Goal: Task Accomplishment & Management: Complete application form

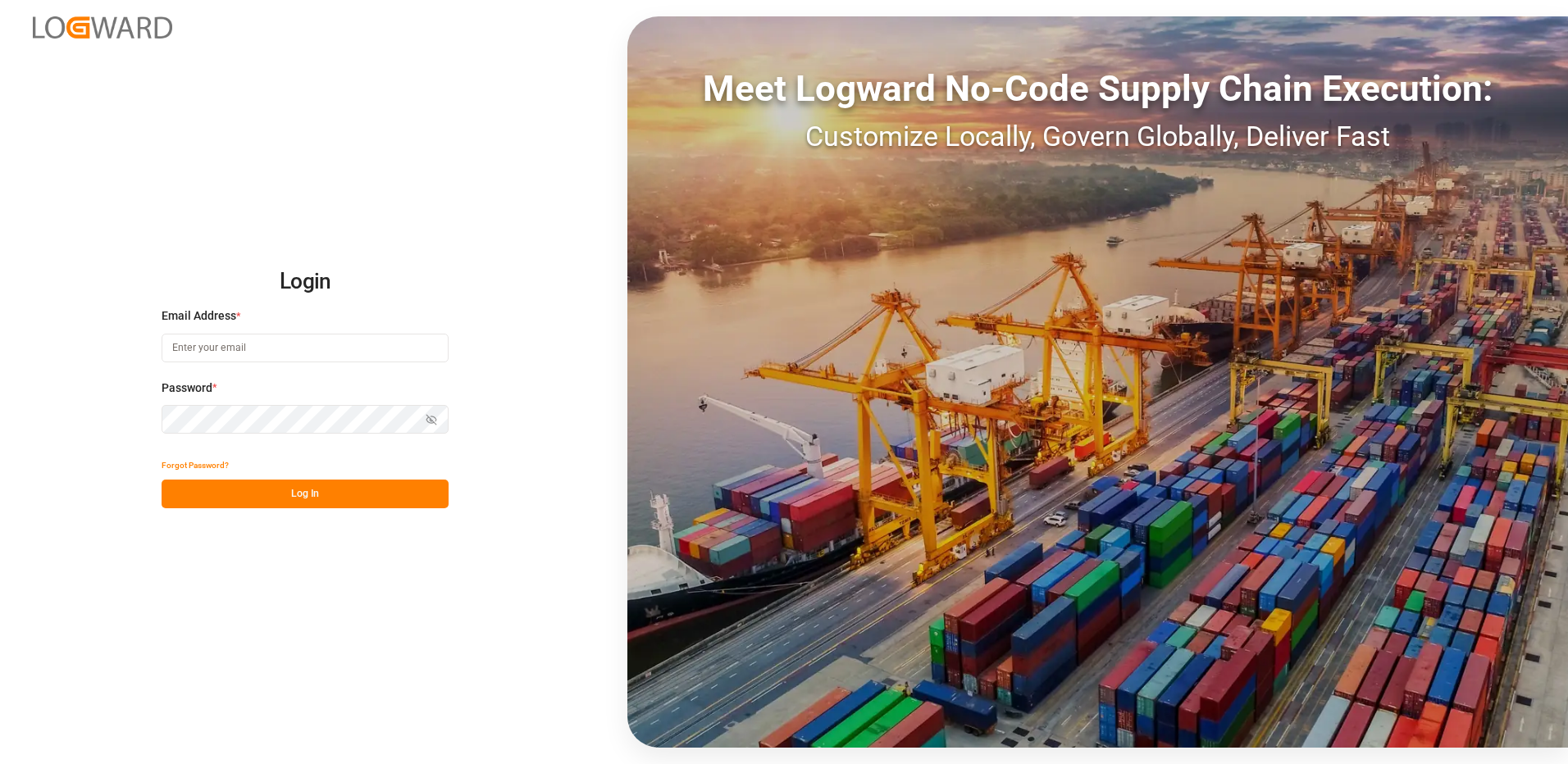
click at [173, 349] on input at bounding box center [305, 348] width 287 height 29
type input "duisburg-cs@haegerundschmidt.com"
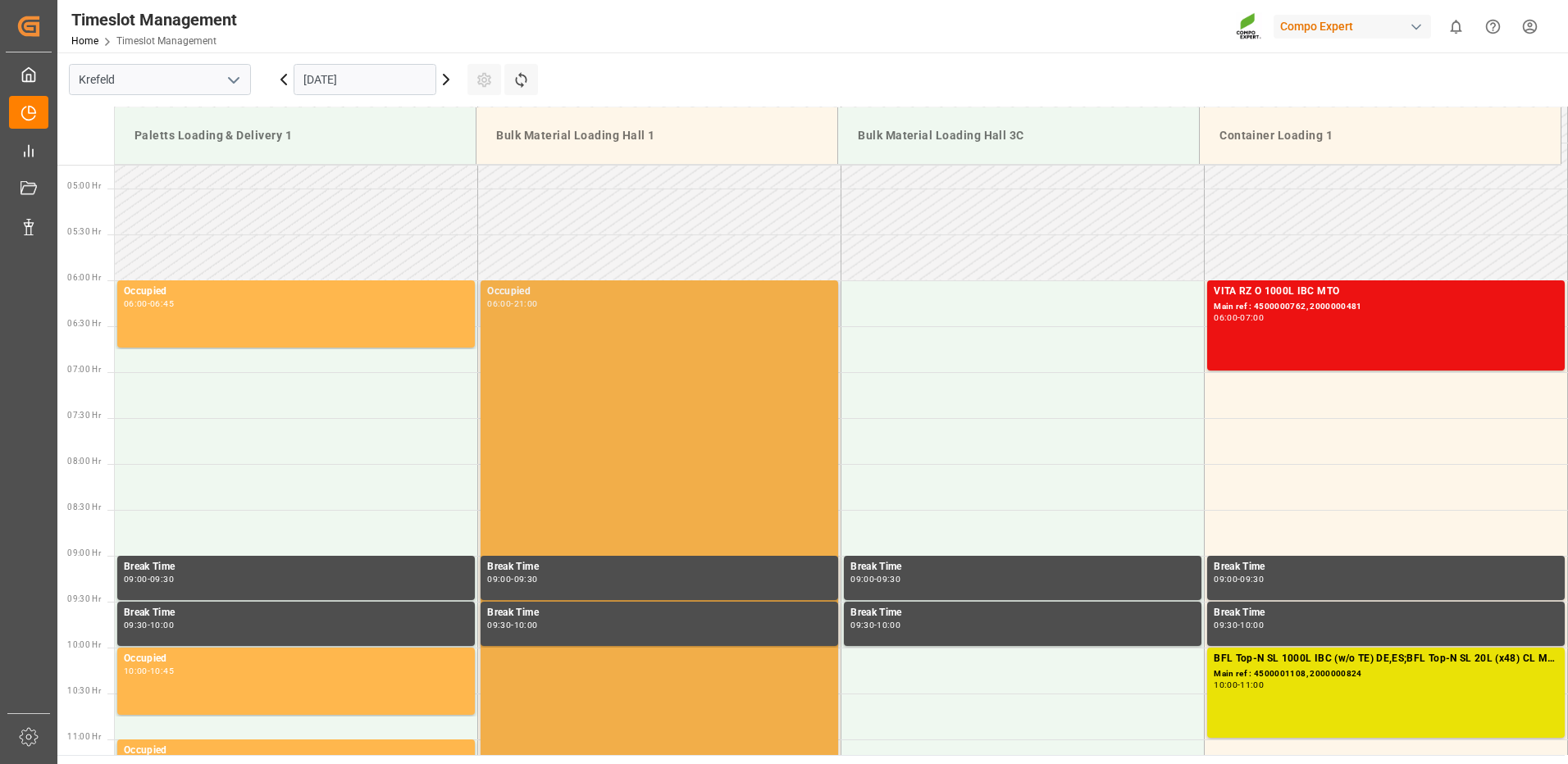
scroll to position [764, 0]
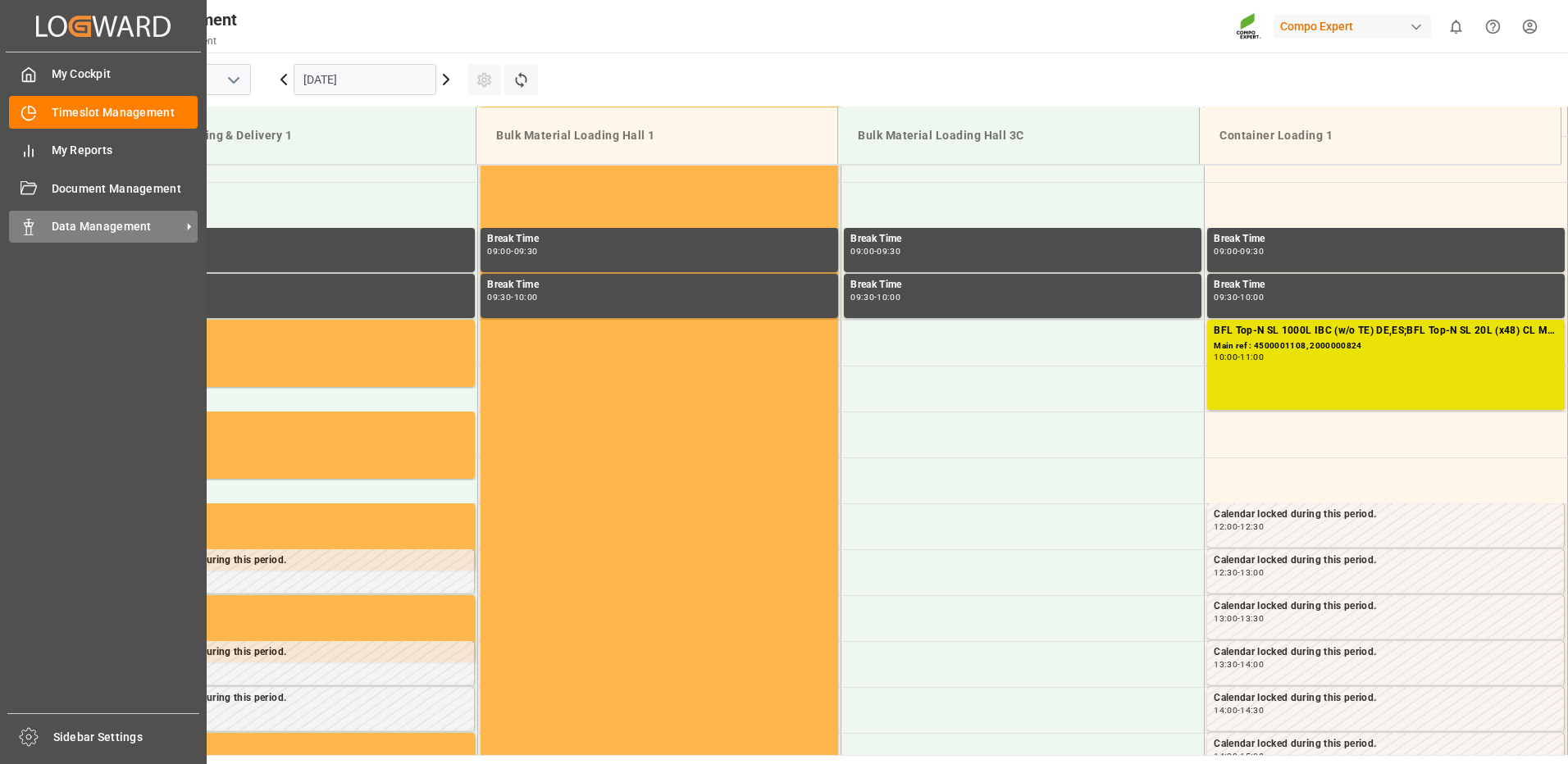
click at [30, 228] on icon at bounding box center [29, 227] width 16 height 16
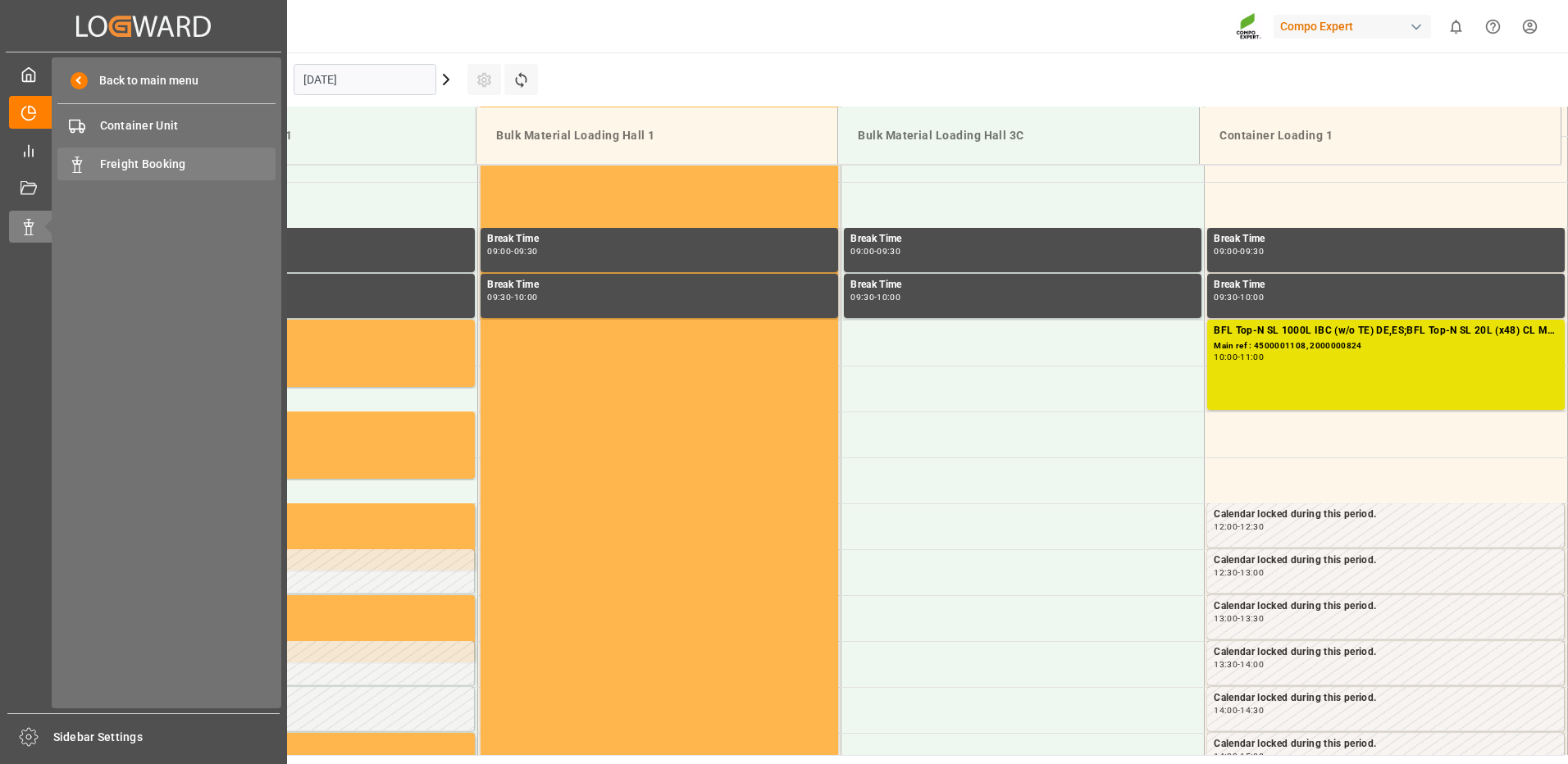
click at [120, 168] on span "Freight Booking" at bounding box center [188, 164] width 176 height 17
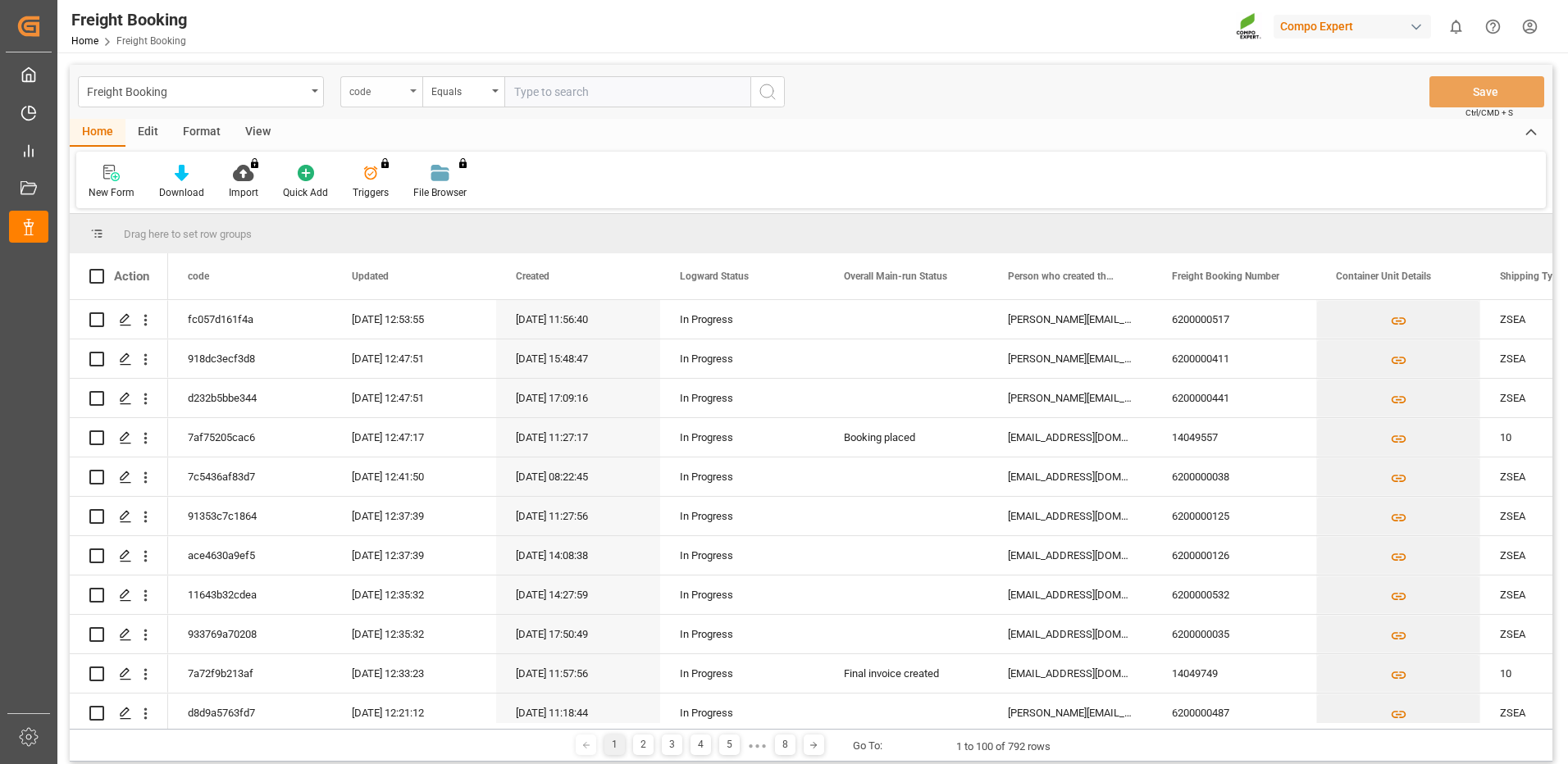
click at [411, 92] on icon "open menu" at bounding box center [413, 92] width 6 height 4
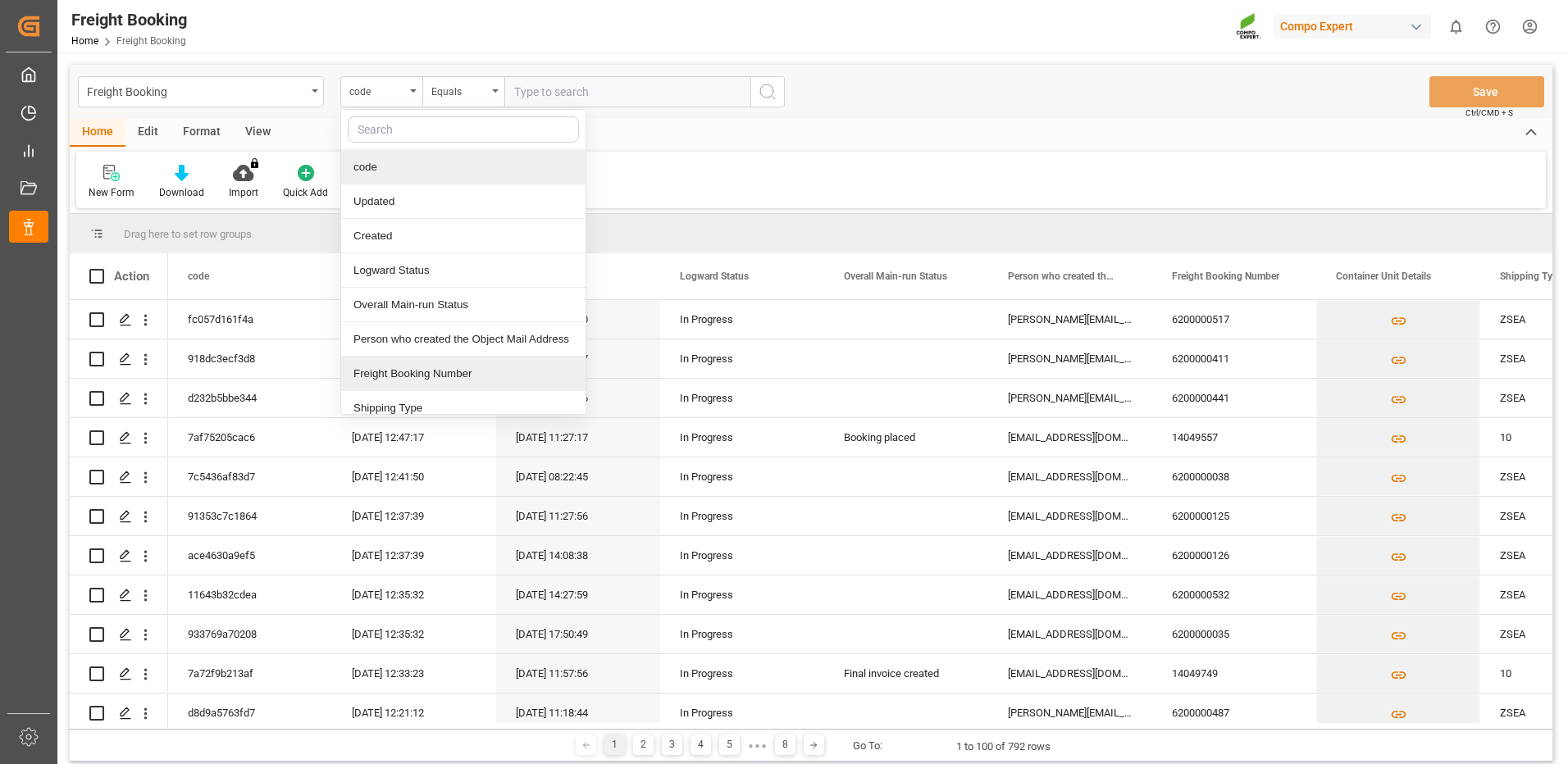
click at [388, 373] on div "Freight Booking Number" at bounding box center [463, 374] width 244 height 34
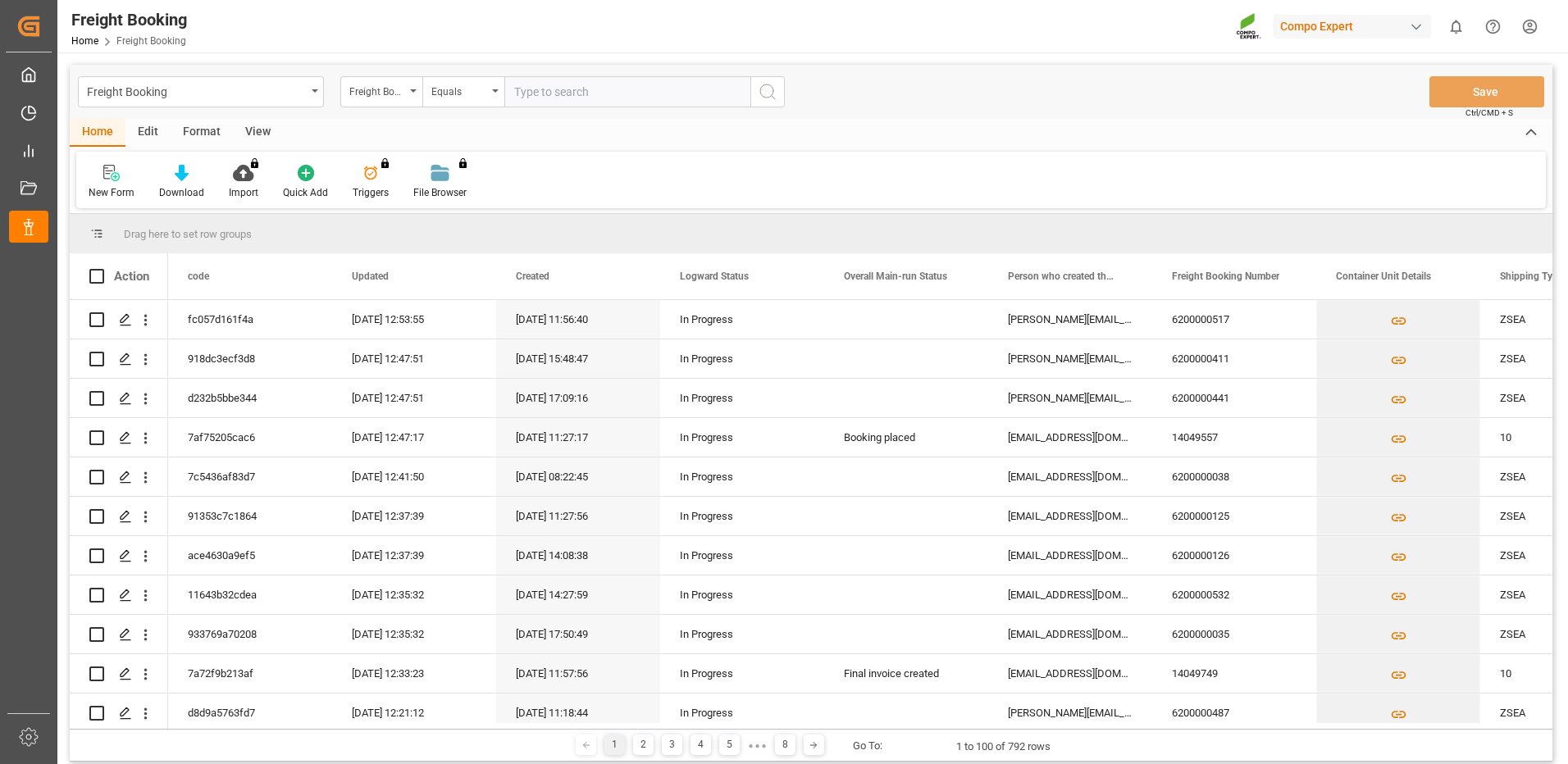
drag, startPoint x: 543, startPoint y: 104, endPoint x: 522, endPoint y: 94, distance: 23.3
paste input "6200000583"
type input "6200000583"
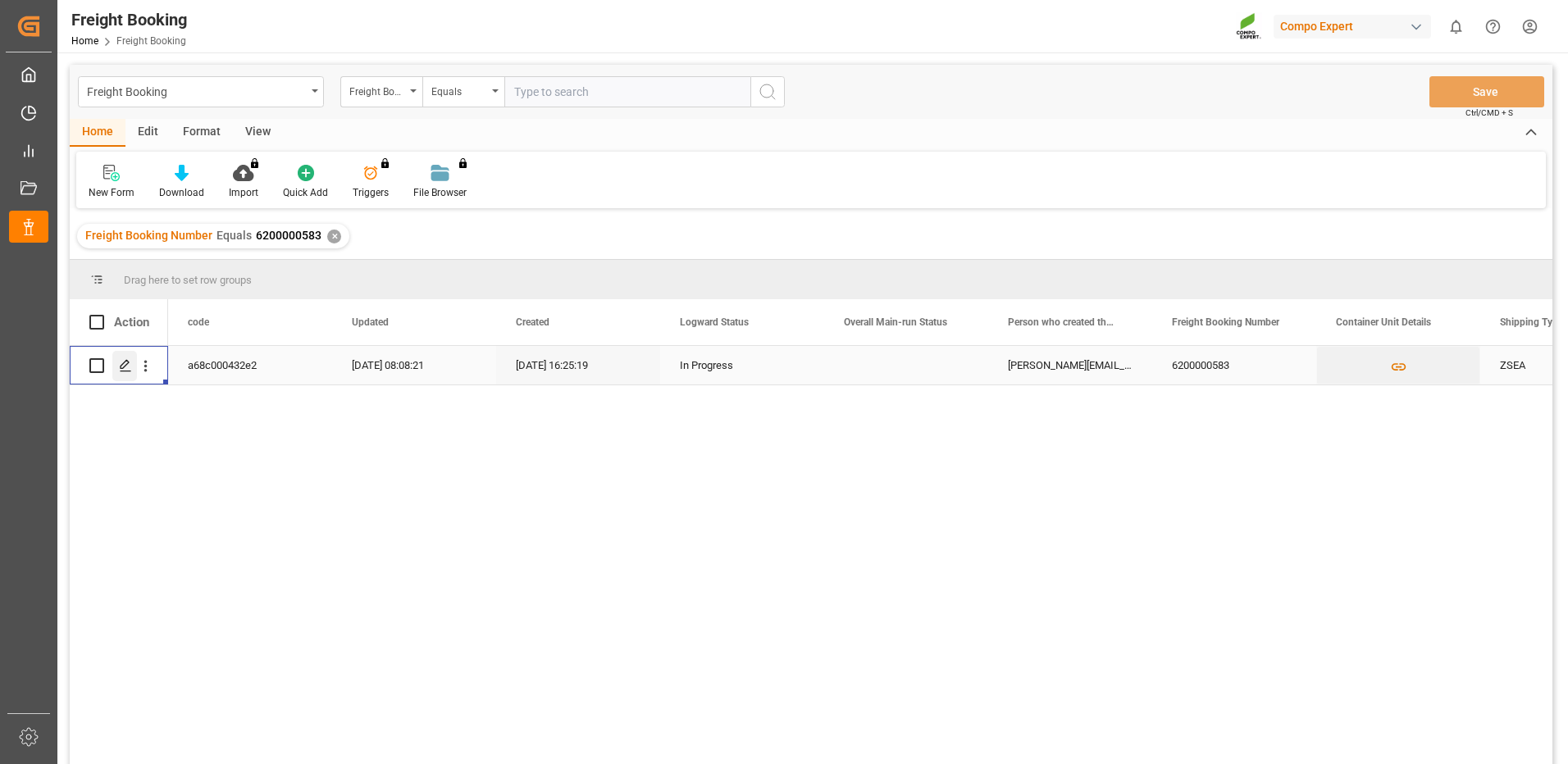
click at [128, 364] on polygon "Press SPACE to select this row." at bounding box center [124, 365] width 8 height 8
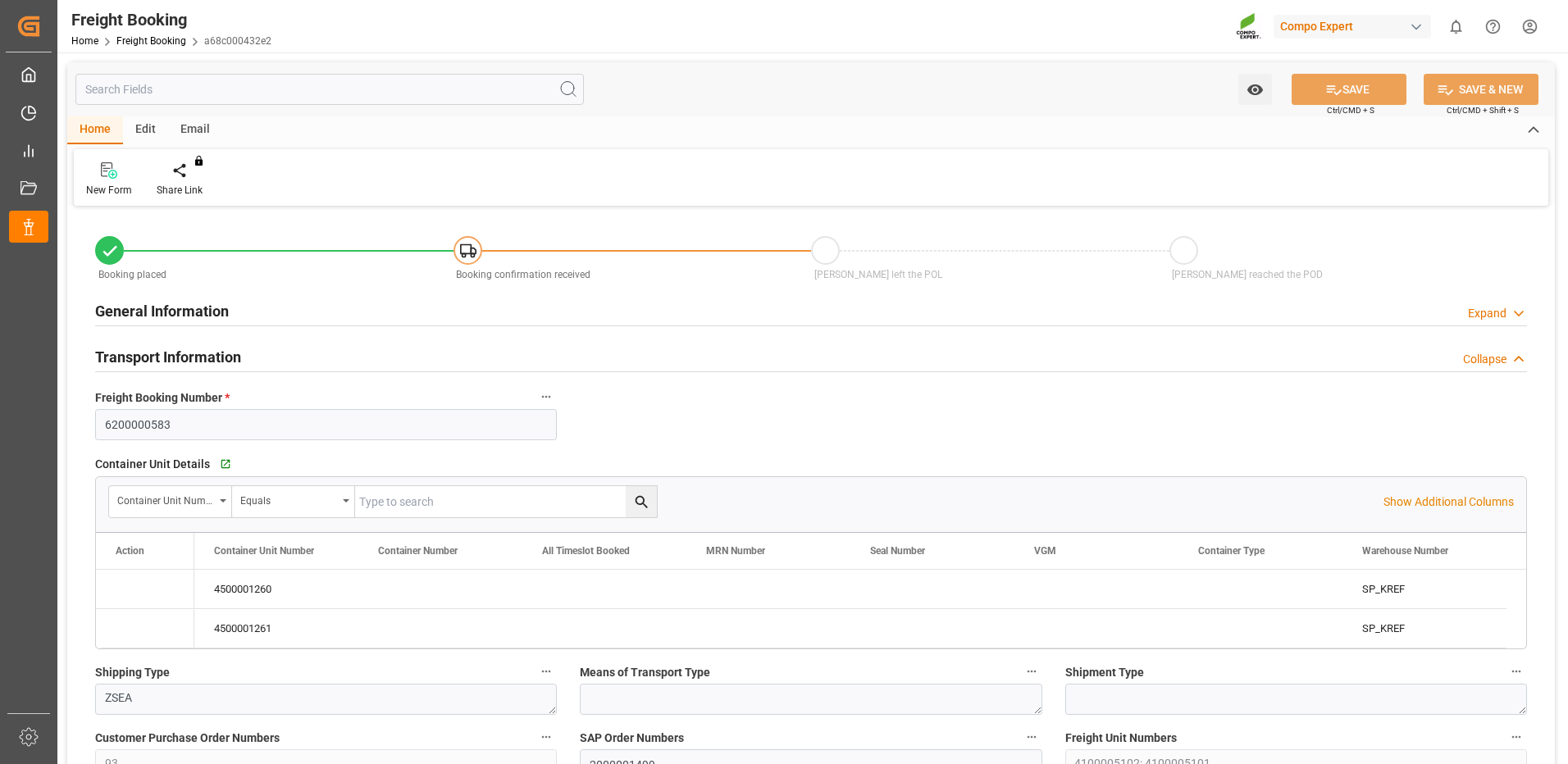
type input "INMUN"
type input "0"
type input "106000"
type input "24.09.2025 01:00"
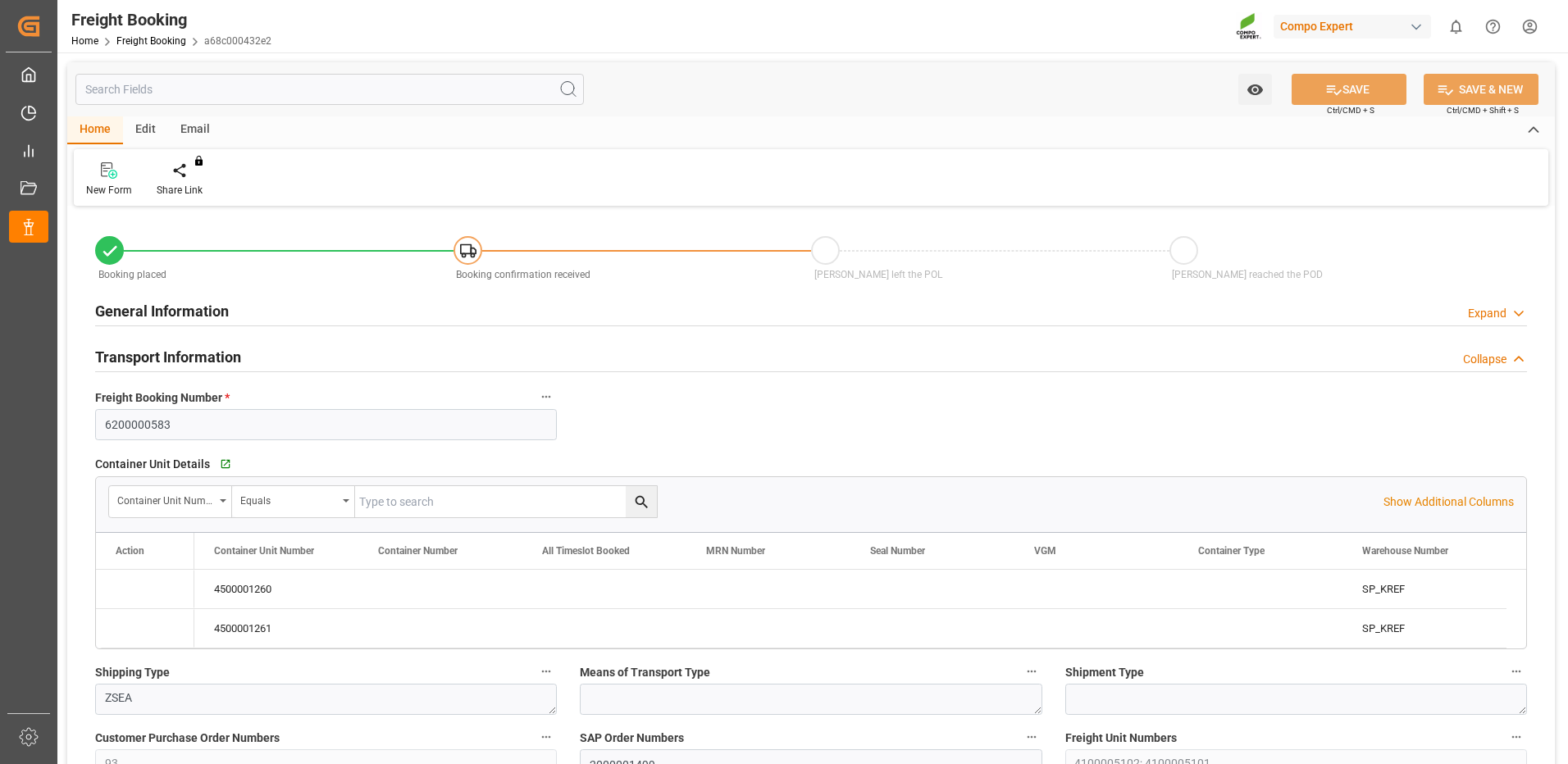
type input "10.09.2025 16:25"
type input "10.09.2025 16:26"
click at [132, 589] on icon "Press SPACE to select this row." at bounding box center [131, 589] width 17 height 17
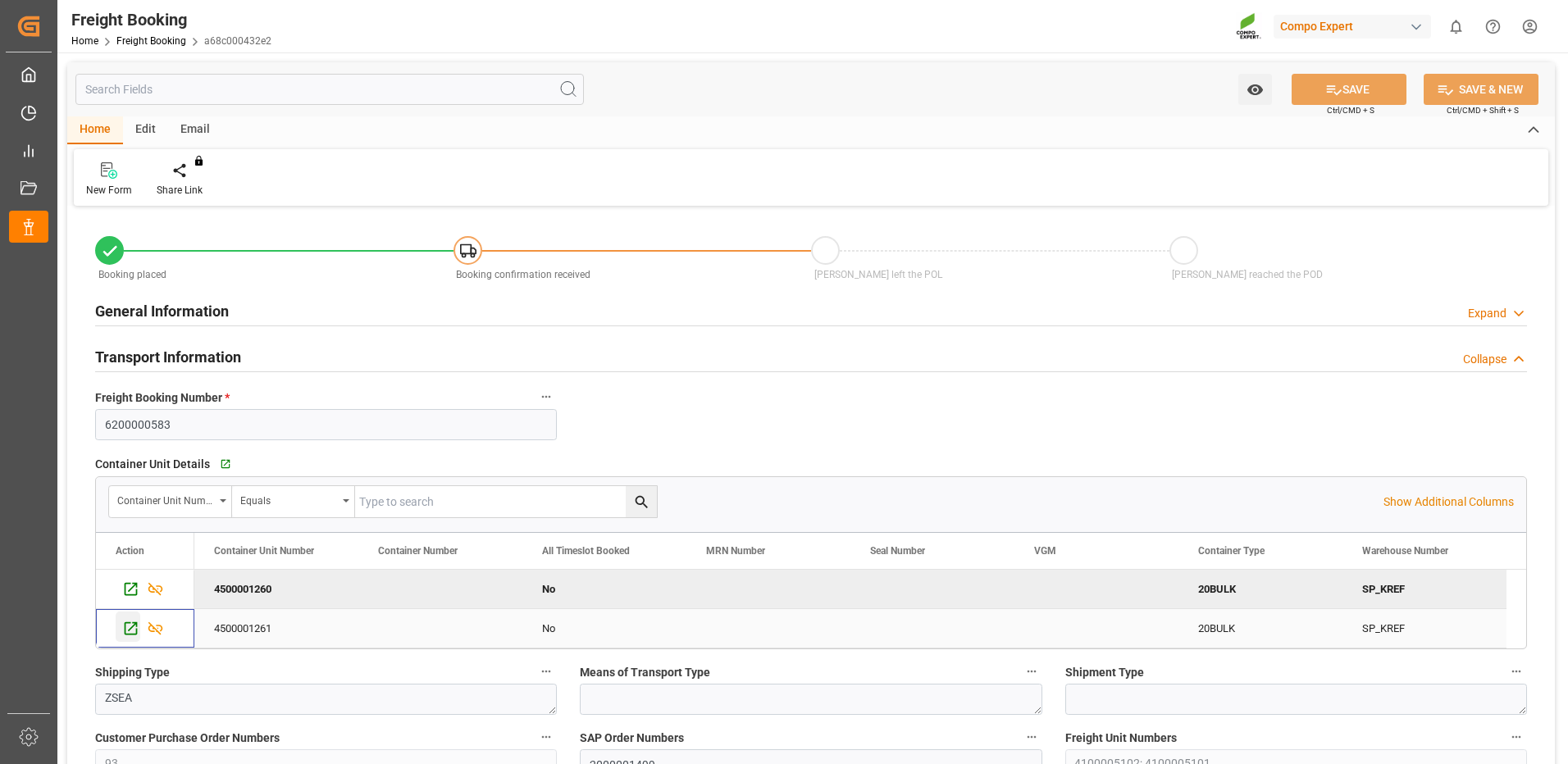
click at [122, 626] on div "Press SPACE to select this row." at bounding box center [127, 626] width 24 height 30
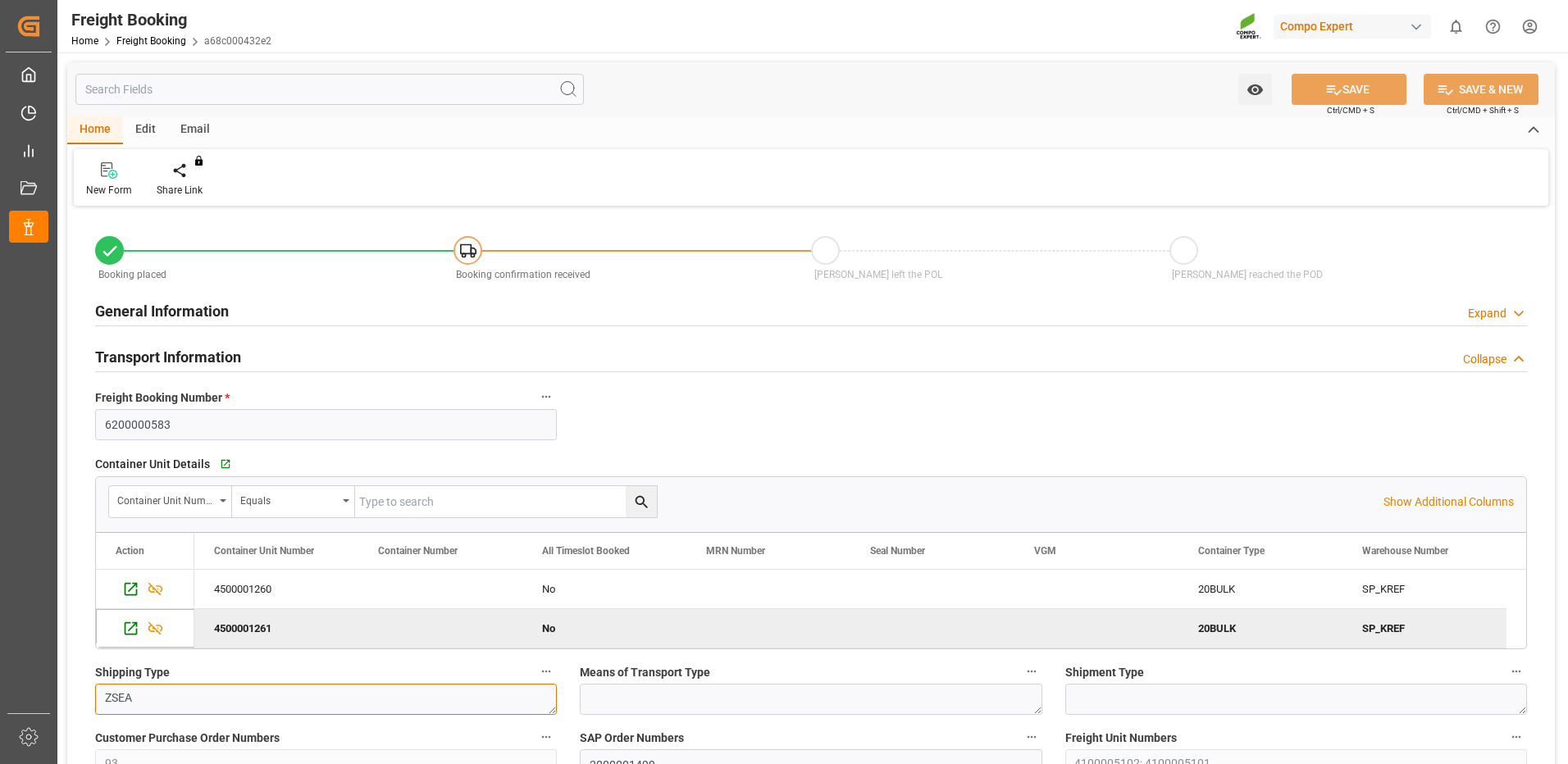
drag, startPoint x: 207, startPoint y: 710, endPoint x: 209, endPoint y: 582, distance: 128.0
click at [207, 710] on textarea "ZSEA" at bounding box center [326, 700] width 462 height 31
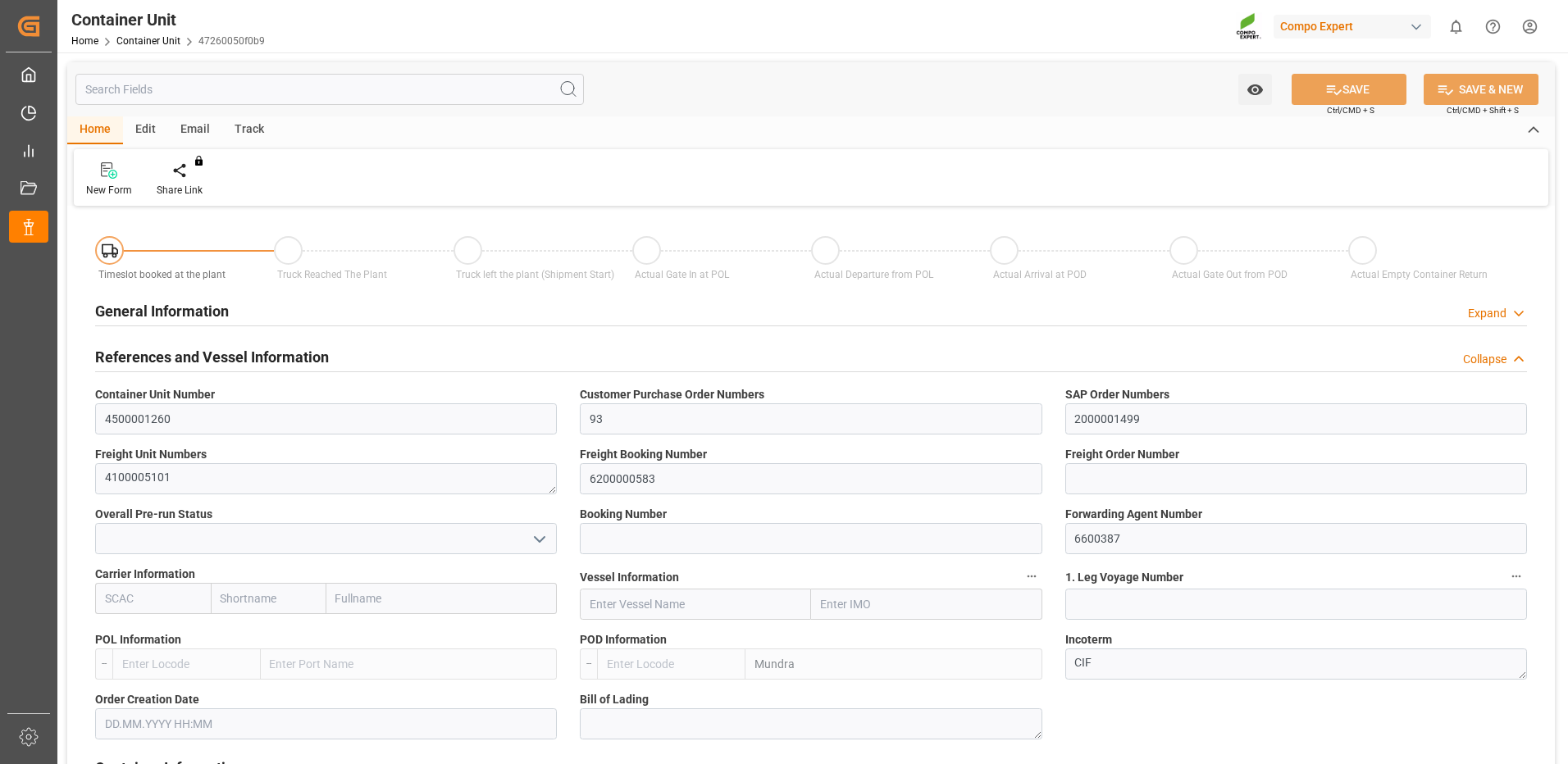
type input "INMUN"
type input "7"
type input "0"
type input "7"
type input "0"
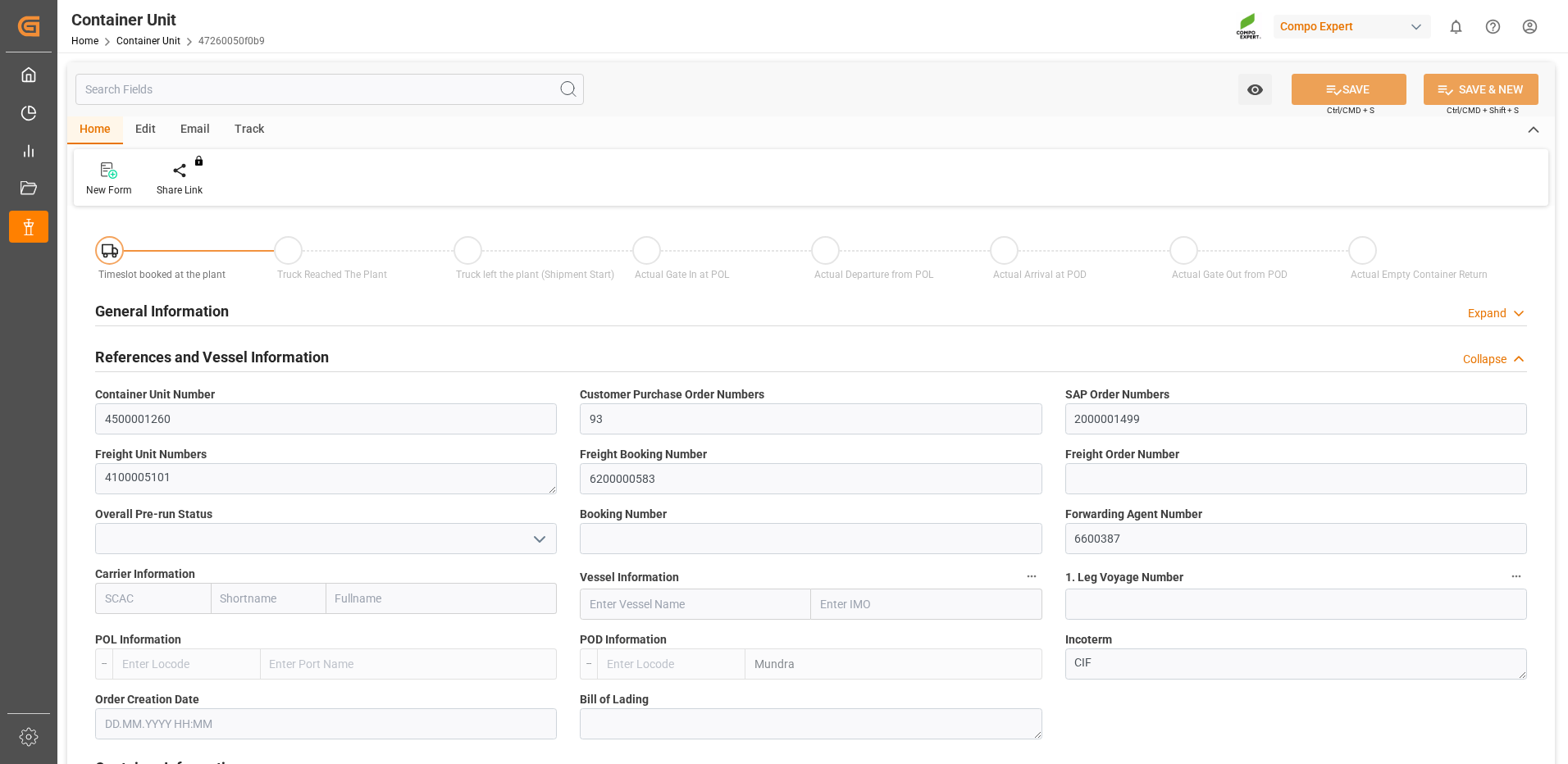
type input "0"
type input "53000"
type input "[DATE]"
click at [189, 184] on div "Create Timeslot" at bounding box center [191, 191] width 70 height 15
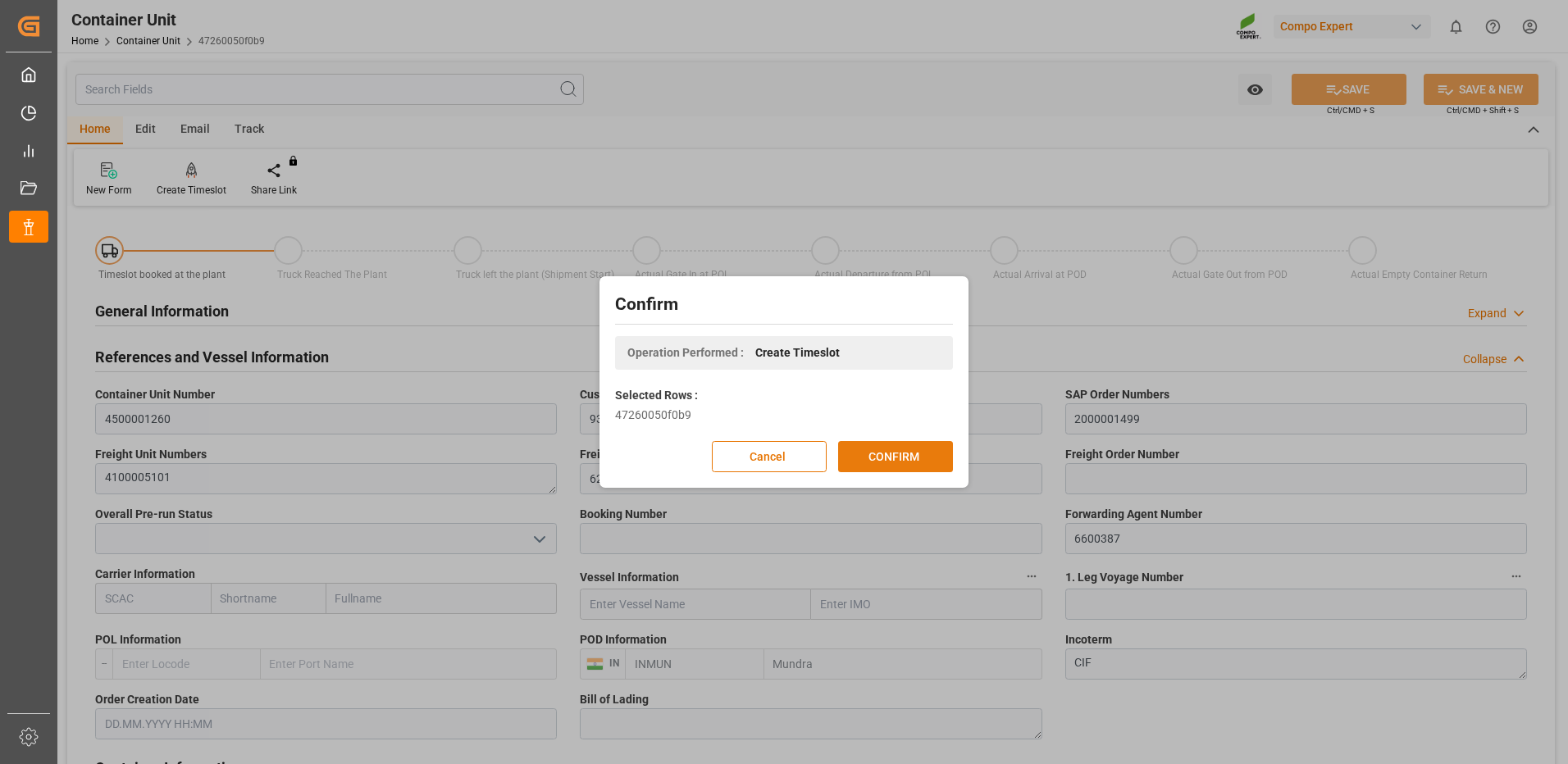
click at [923, 457] on button "CONFIRM" at bounding box center [896, 456] width 115 height 31
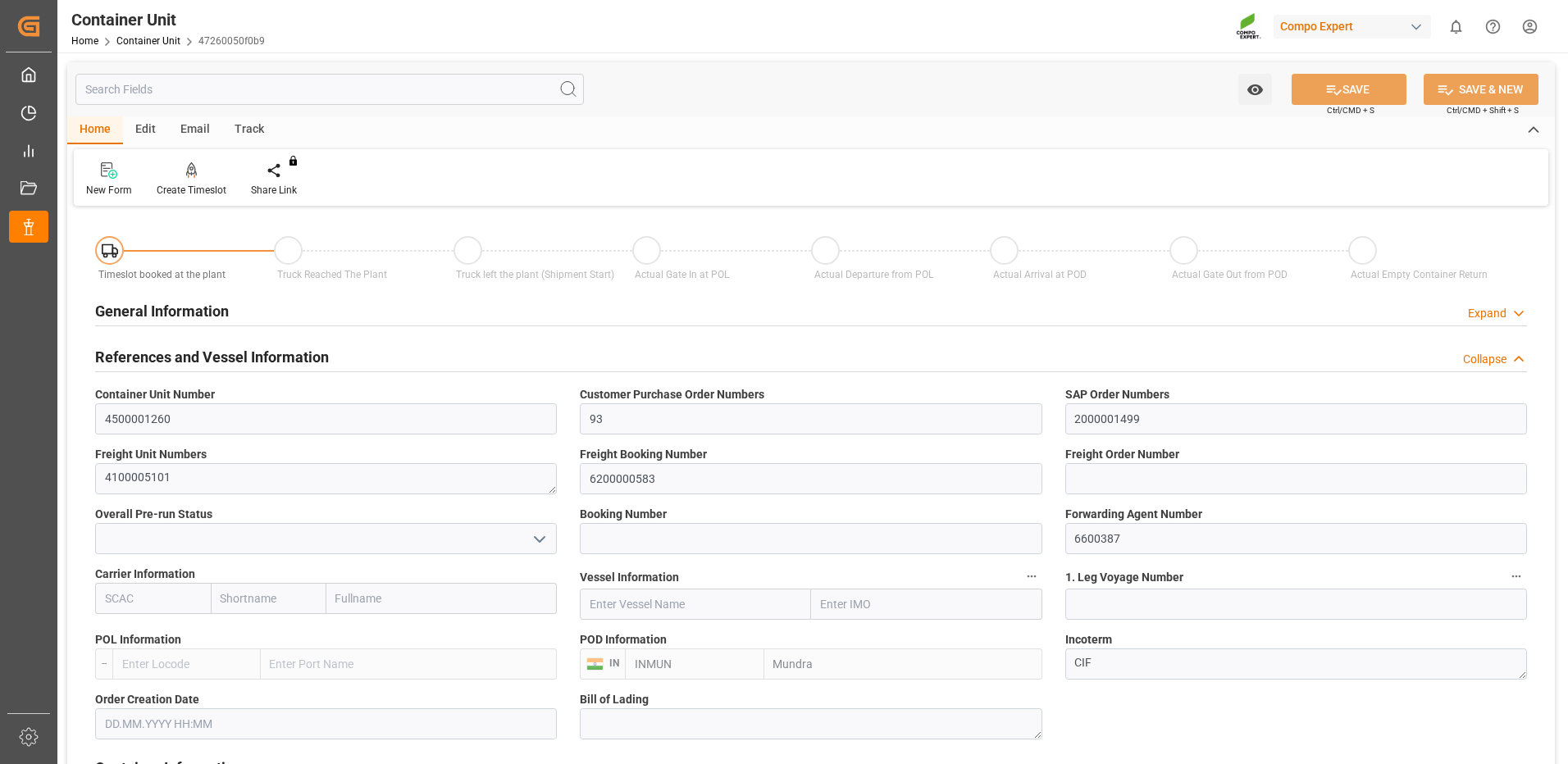
type input "INMUN"
type input "7"
type input "0"
type input "7"
type input "0"
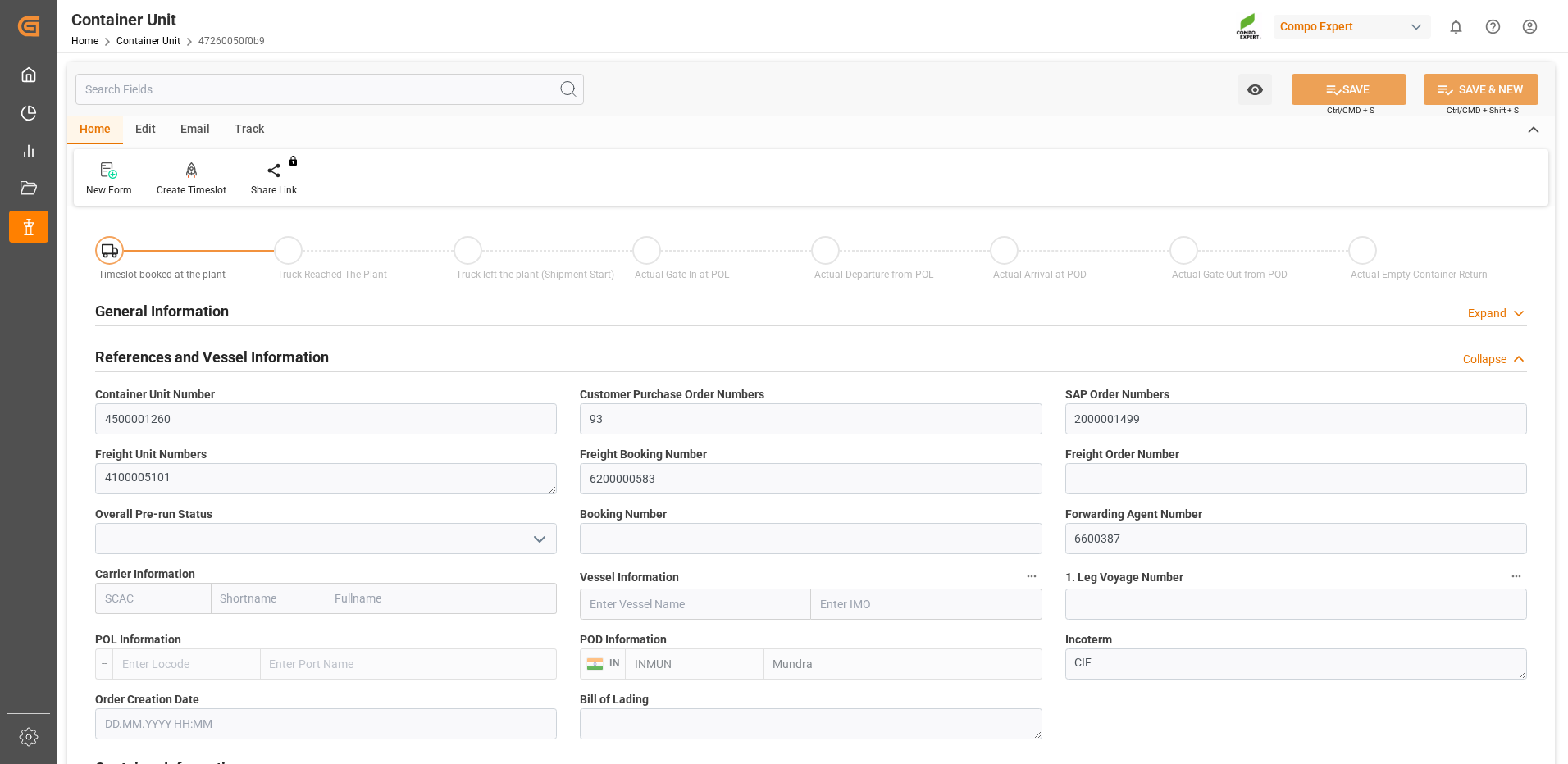
type input "0"
type input "53000"
type input "[DATE]"
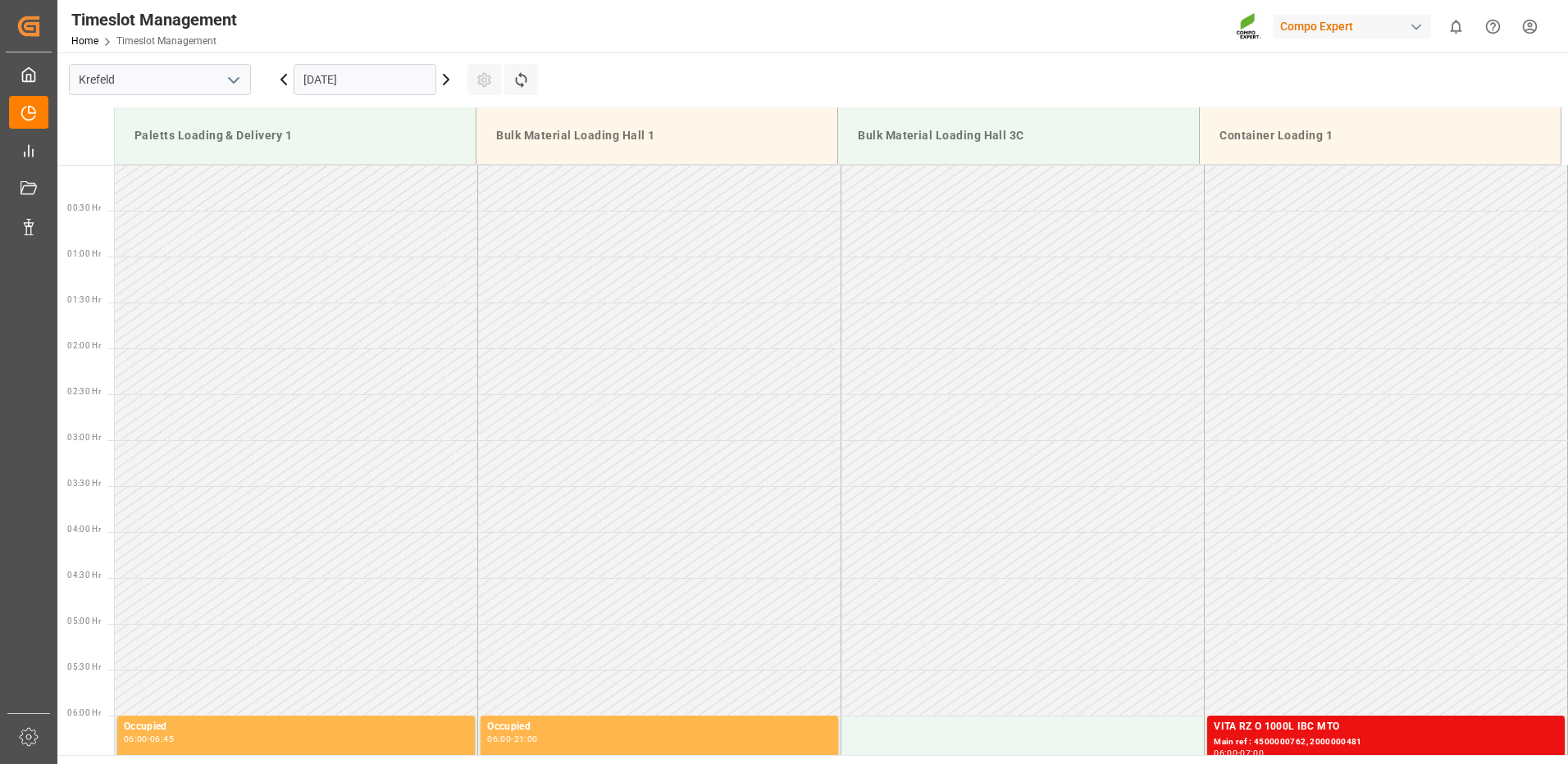
scroll to position [1092, 0]
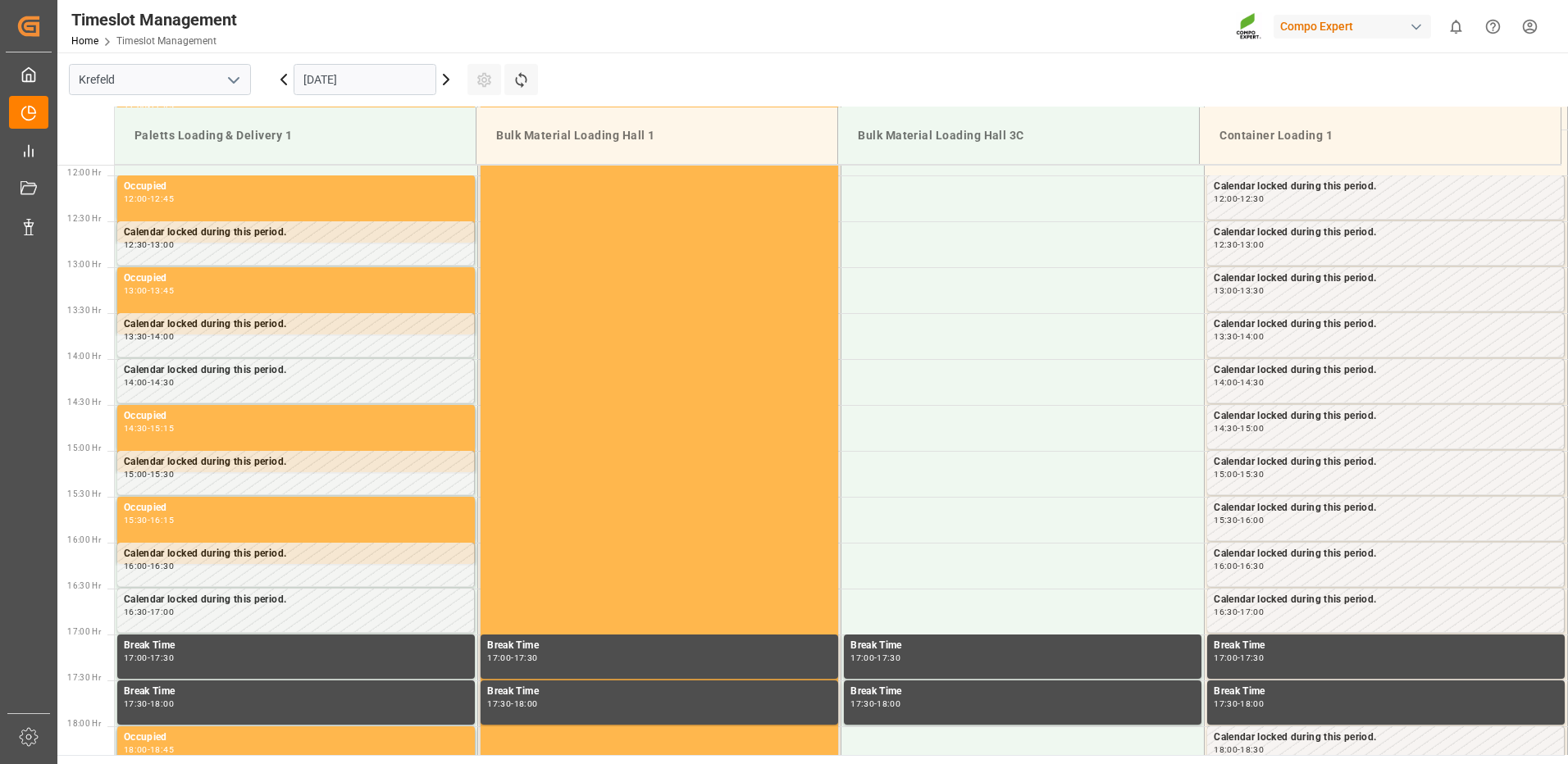
click at [397, 82] on input "11.09.2025" at bounding box center [365, 80] width 142 height 31
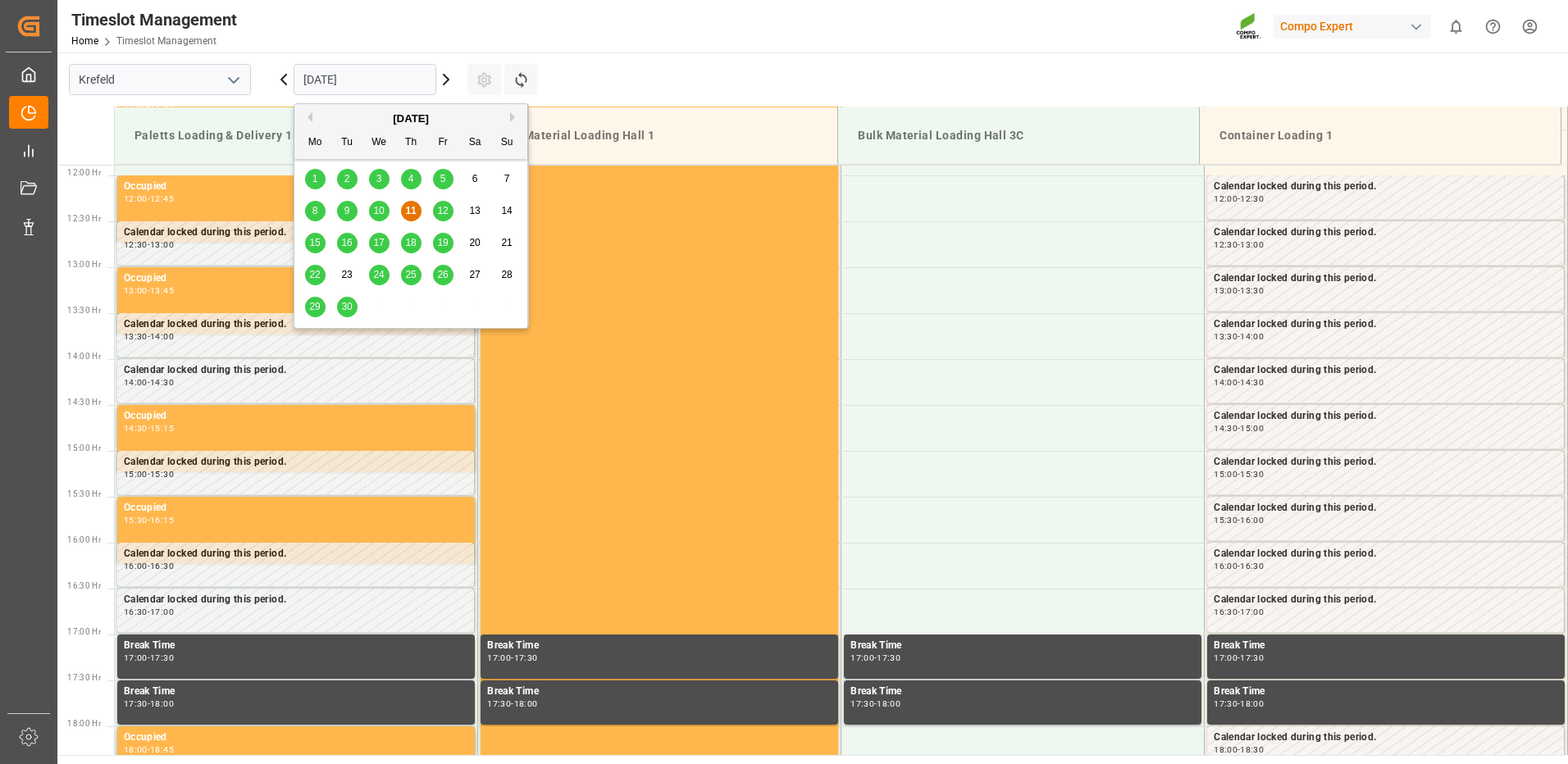
click at [372, 275] on div "24" at bounding box center [379, 276] width 21 height 20
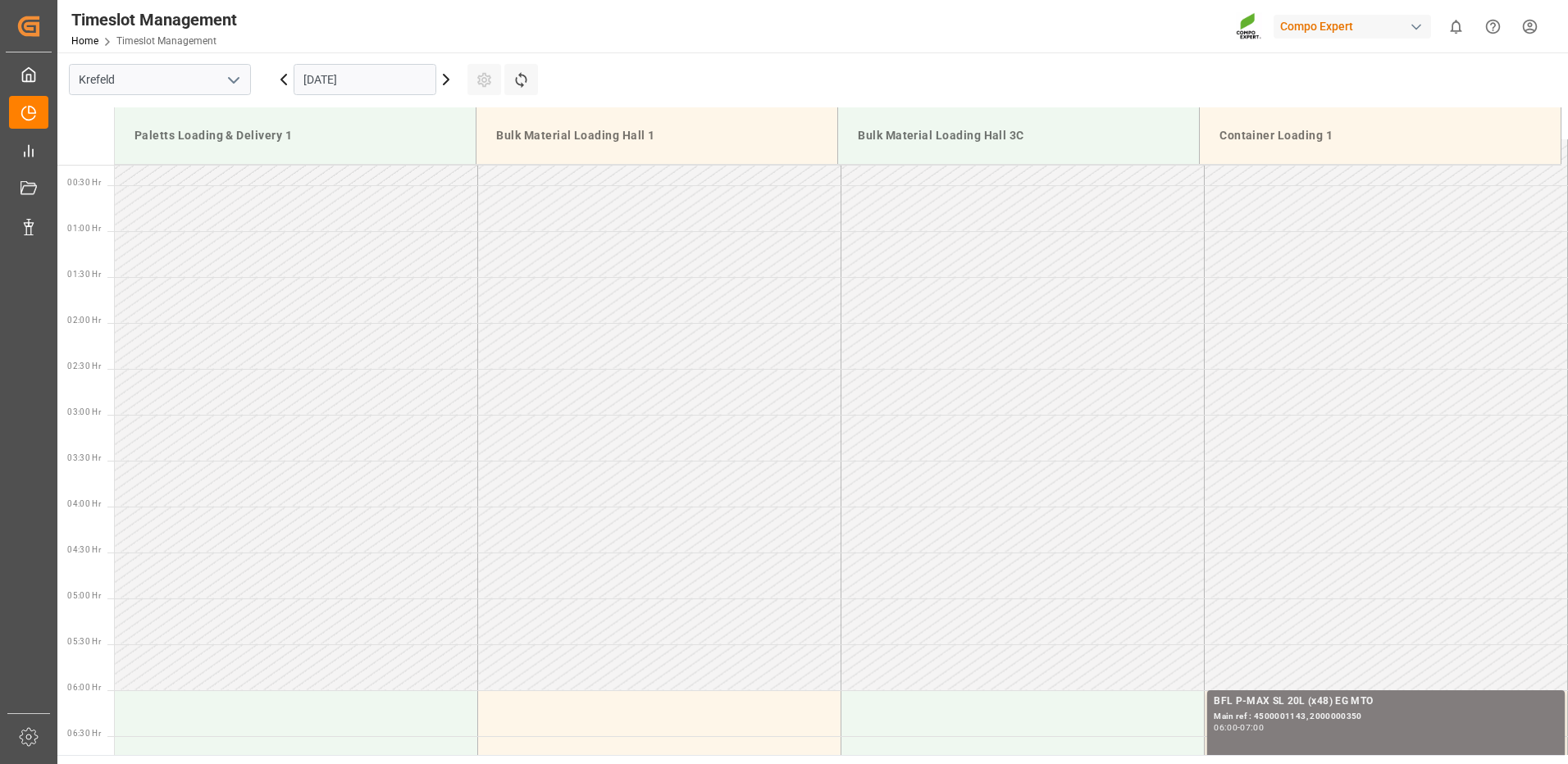
scroll to position [436, 0]
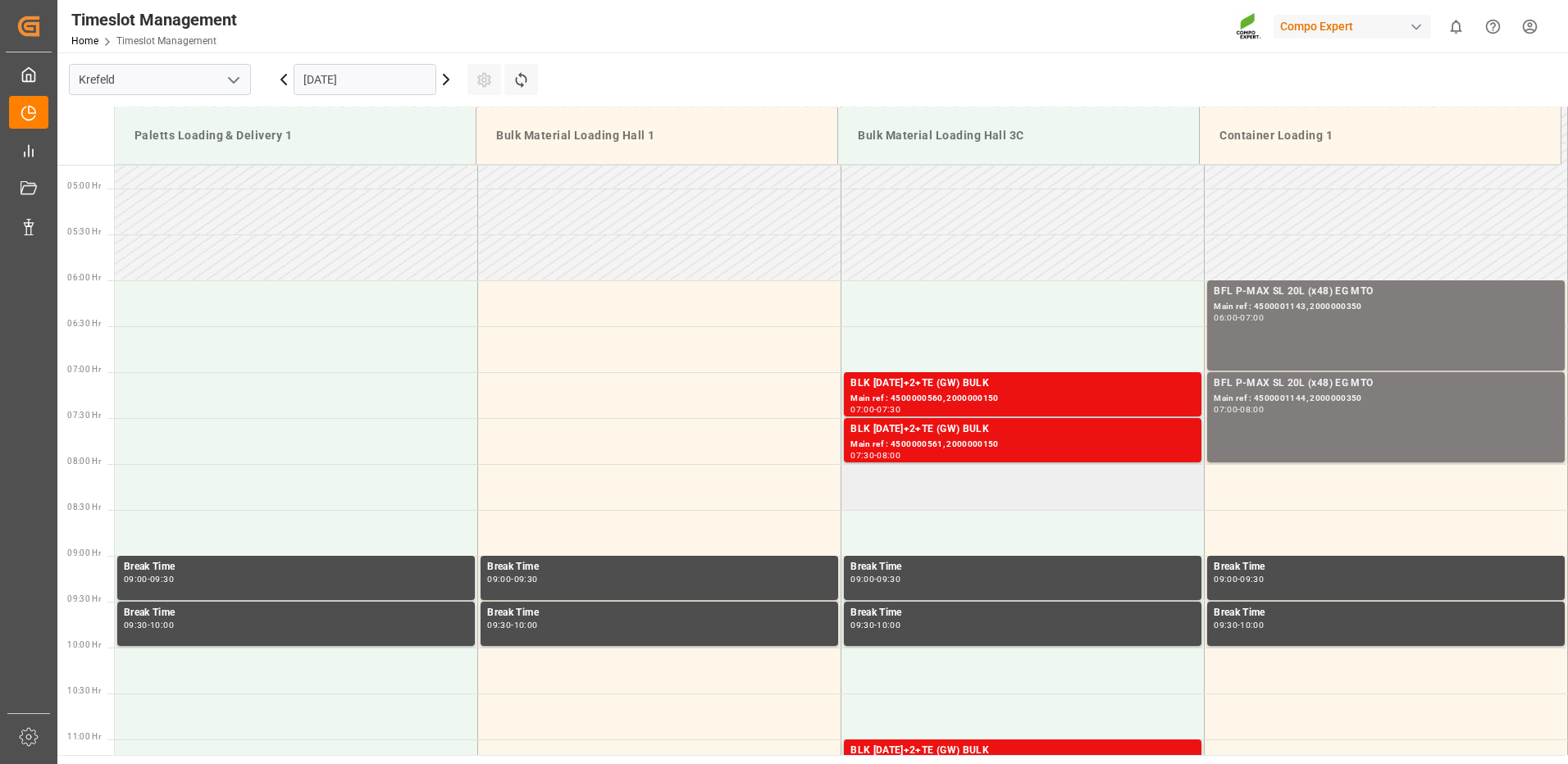
click at [861, 484] on td at bounding box center [1023, 487] width 363 height 46
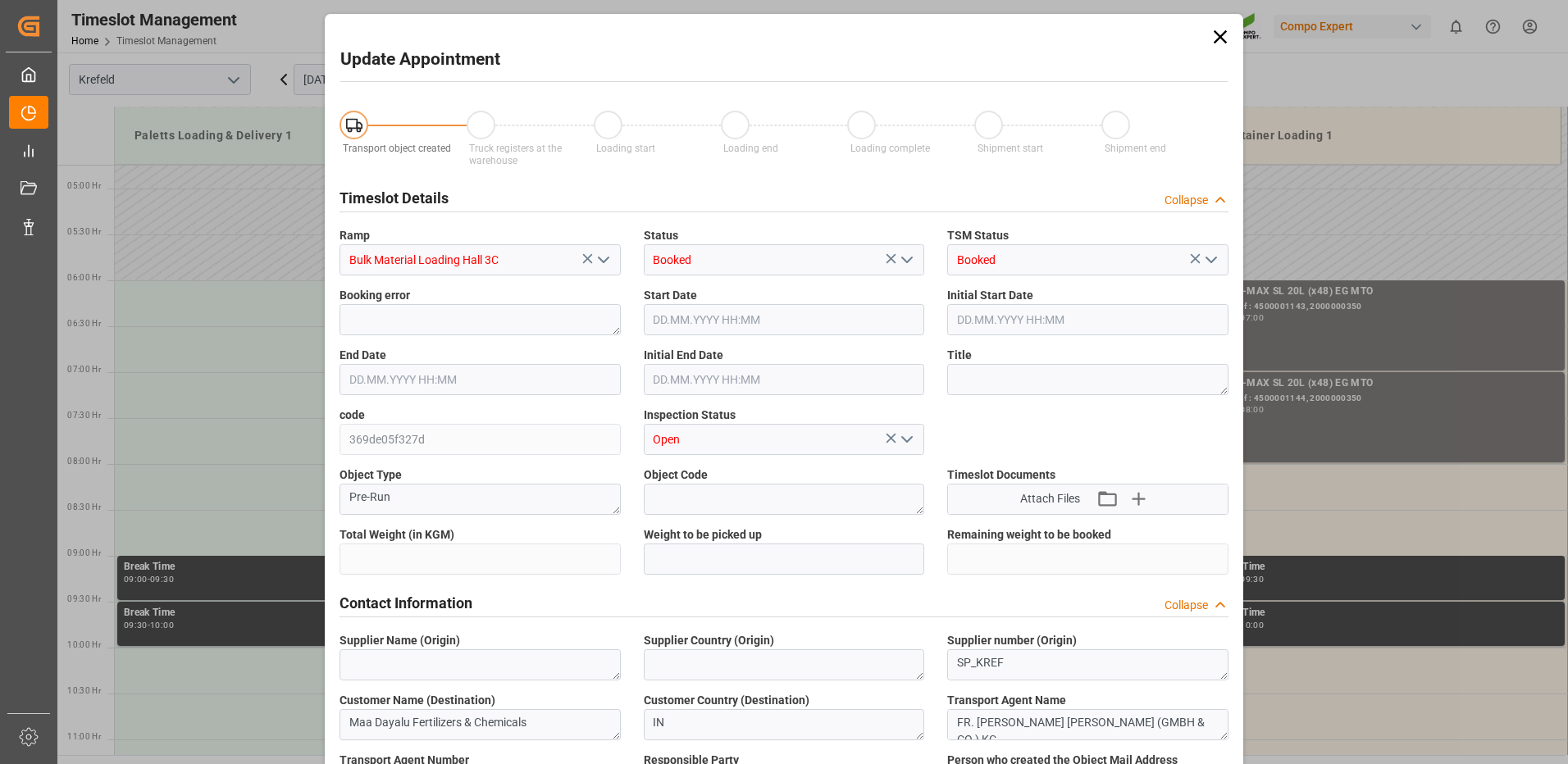
type input "53000"
type input "0"
type input "24.09.2025 08:00"
type input "24.09.2025 08:30"
type input "11.09.2025 10:55"
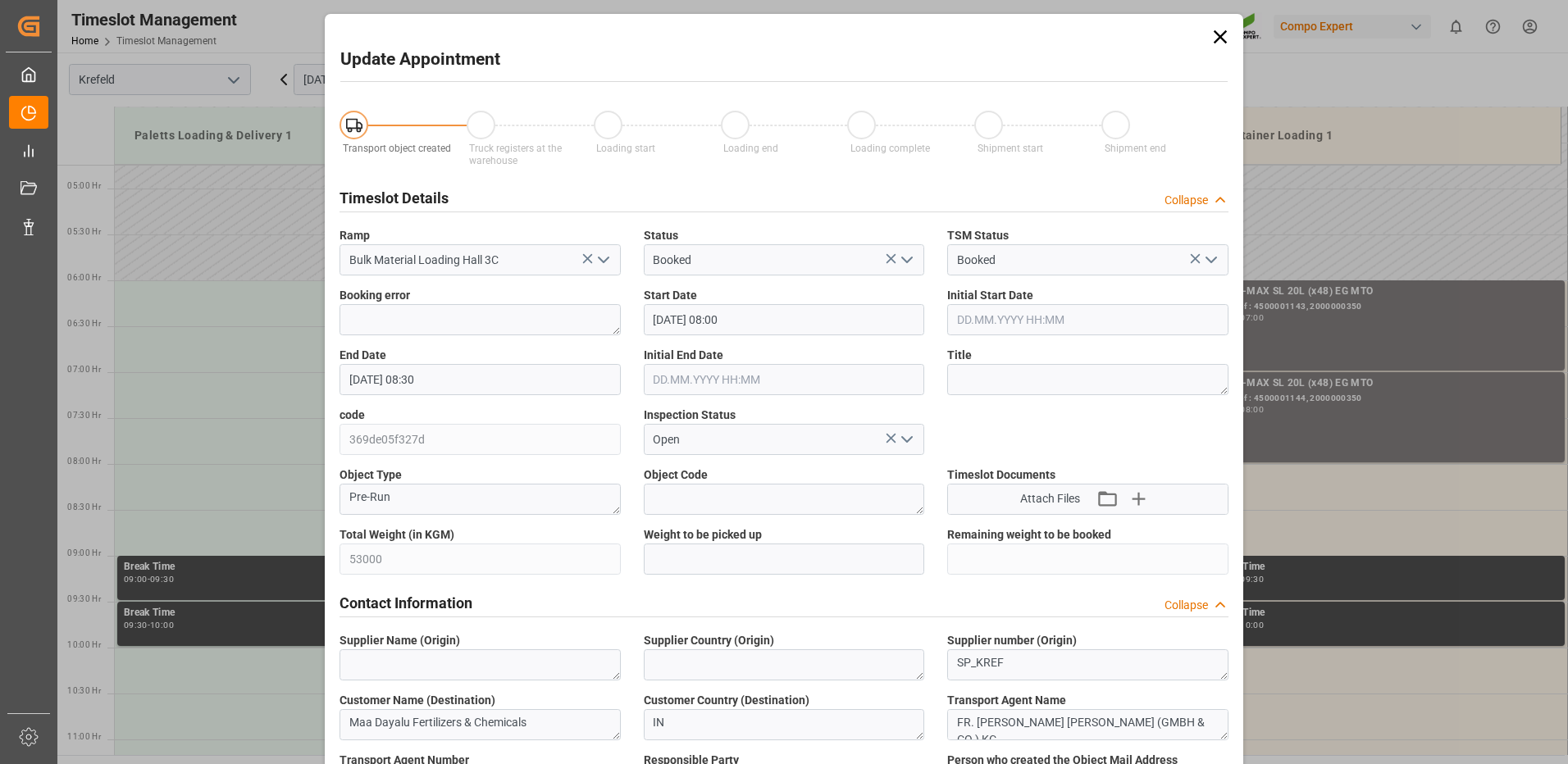
click at [1222, 34] on icon at bounding box center [1220, 36] width 23 height 23
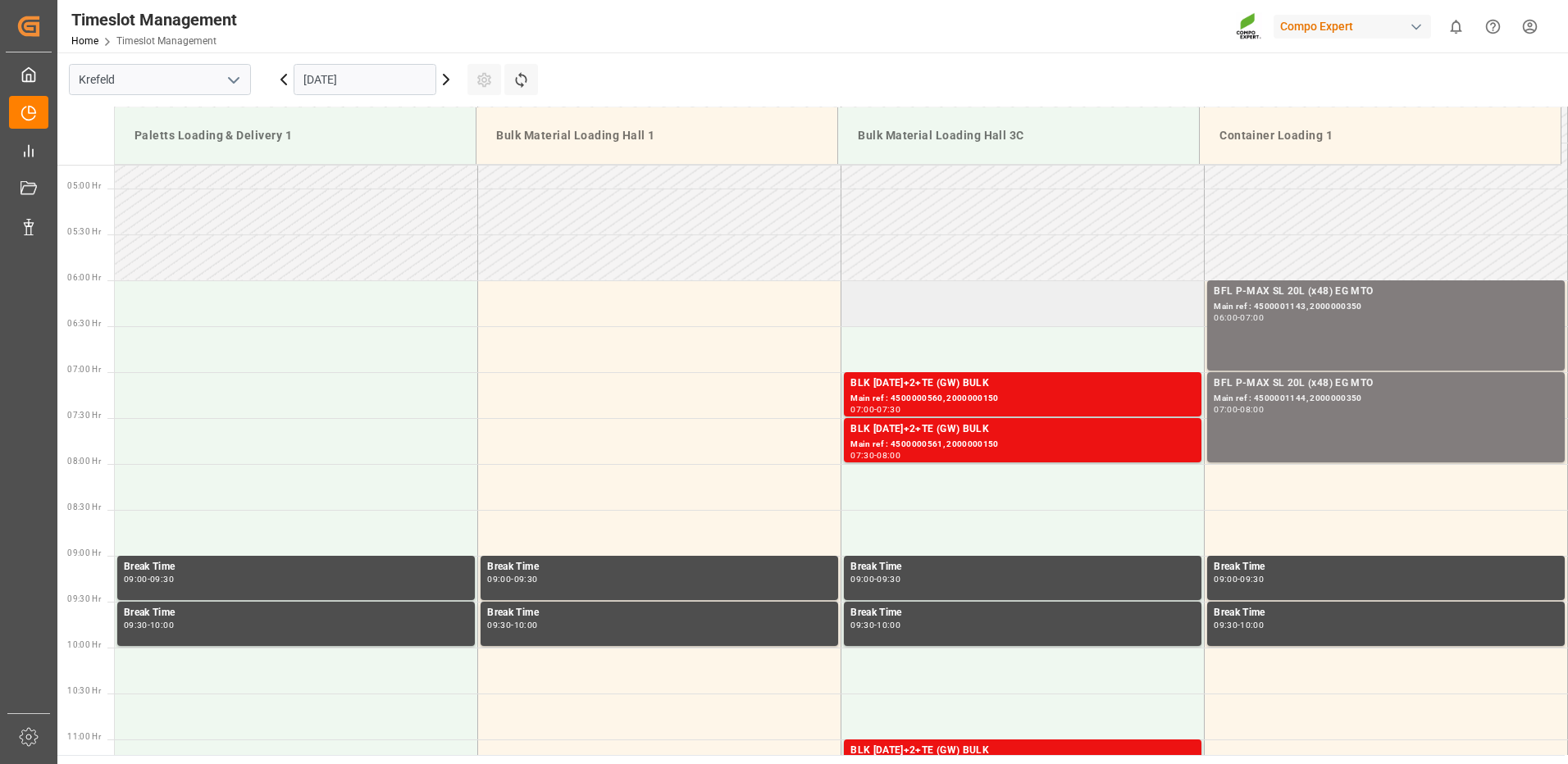
click at [891, 321] on td at bounding box center [1023, 303] width 363 height 46
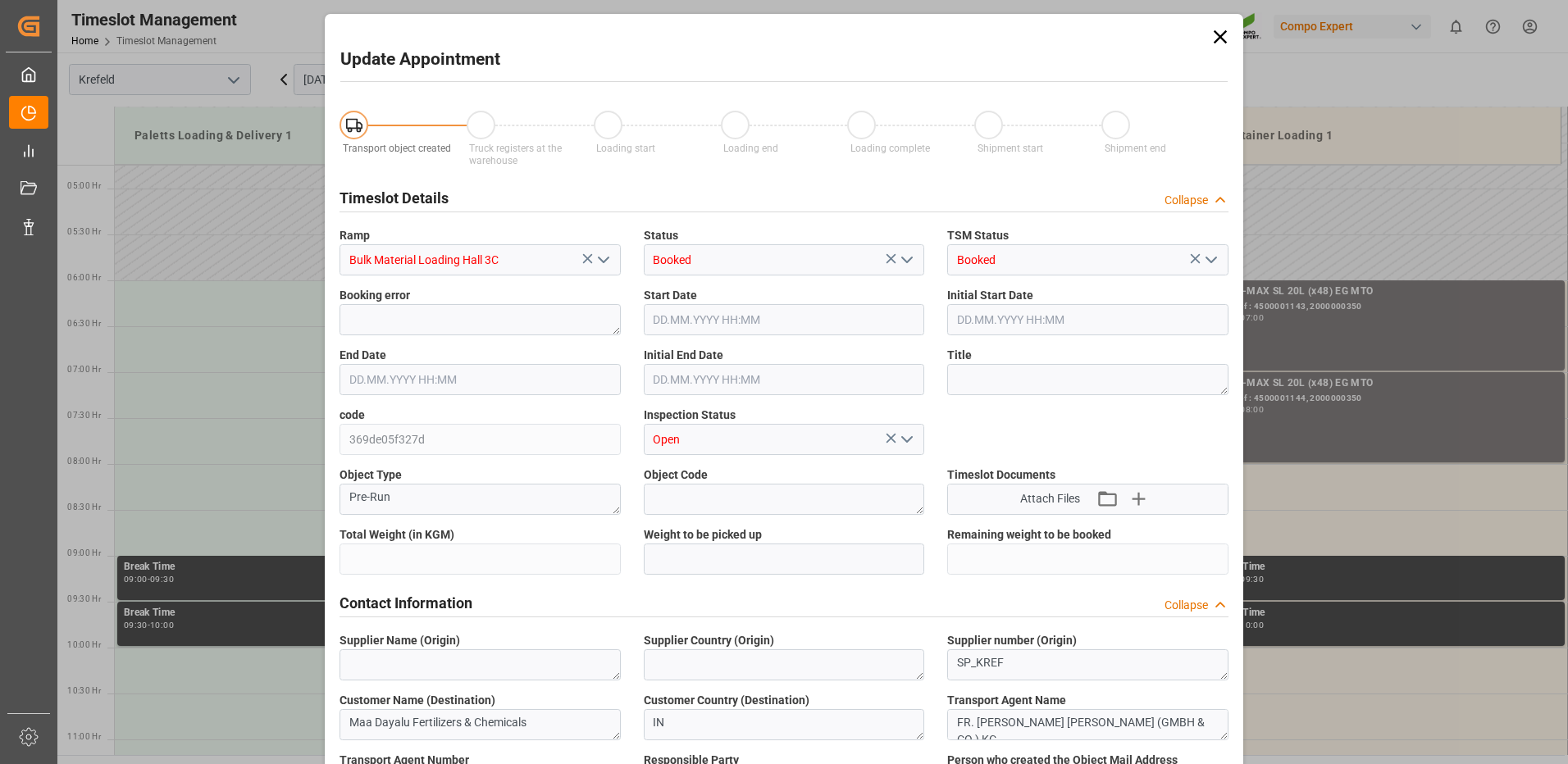
type input "53000"
type input "0"
type input "24.09.2025 06:00"
type input "24.09.2025 06:30"
type input "11.09.2025 10:55"
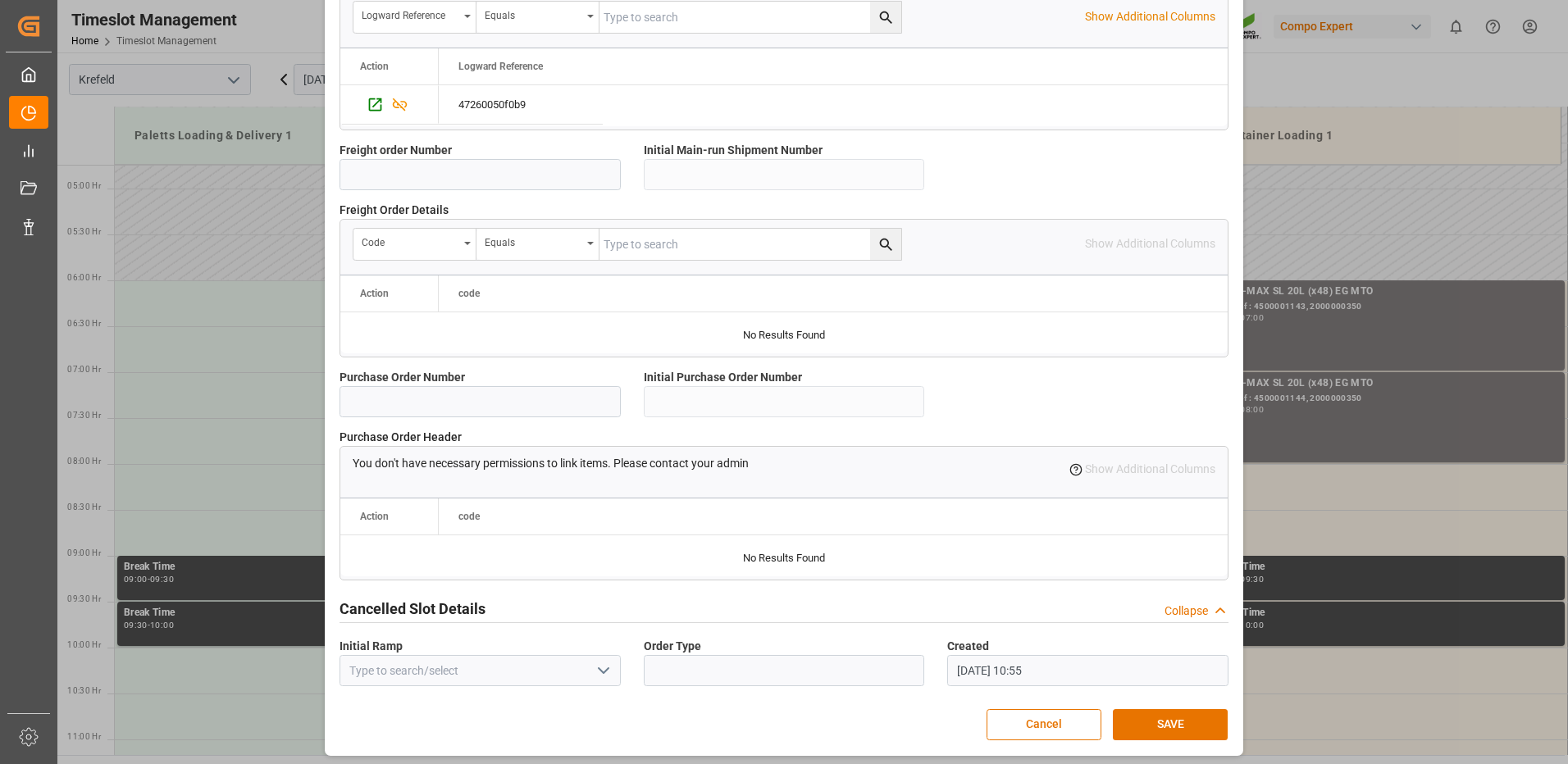
scroll to position [1398, 0]
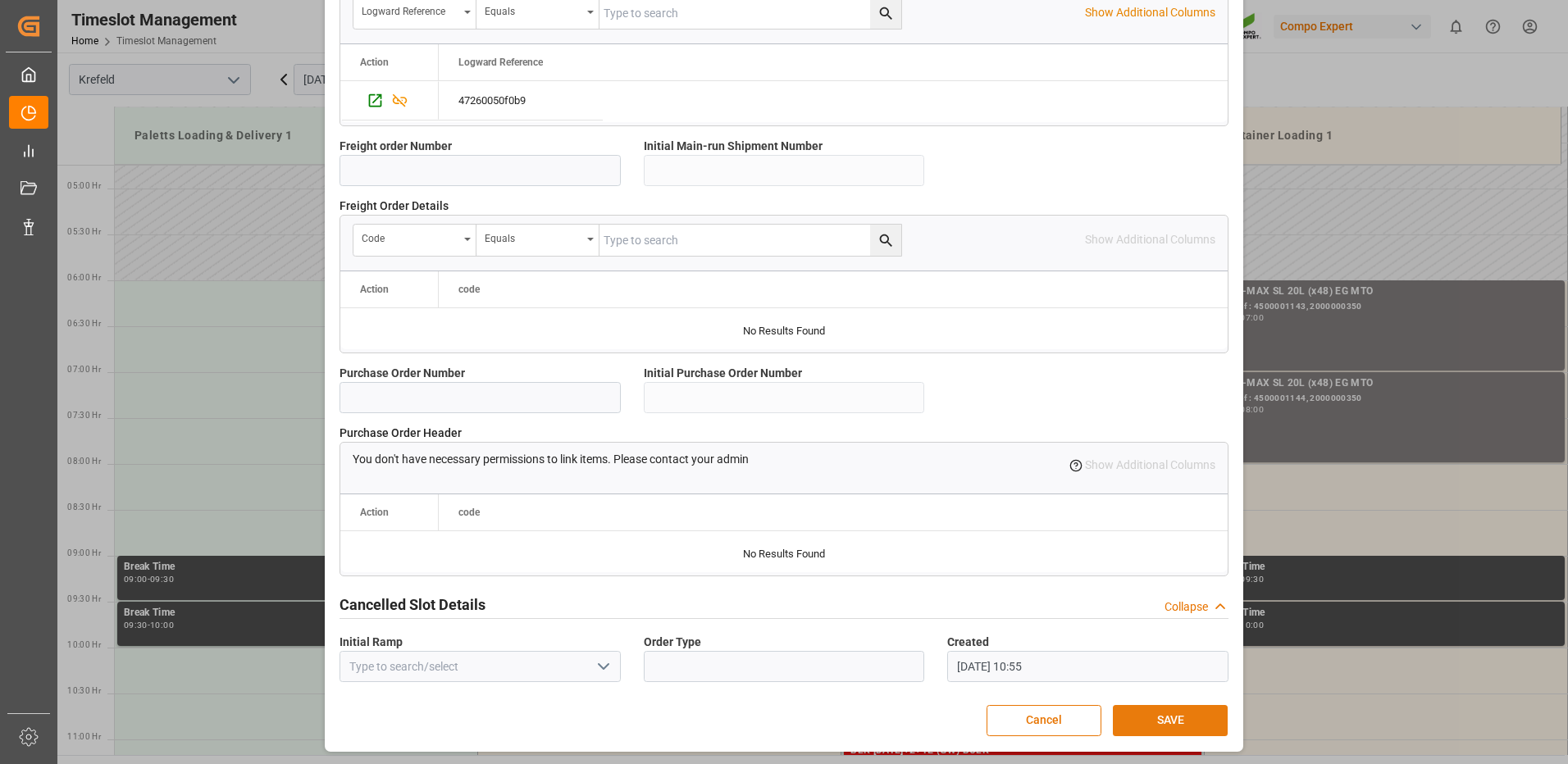
click at [1139, 720] on button "SAVE" at bounding box center [1171, 720] width 115 height 31
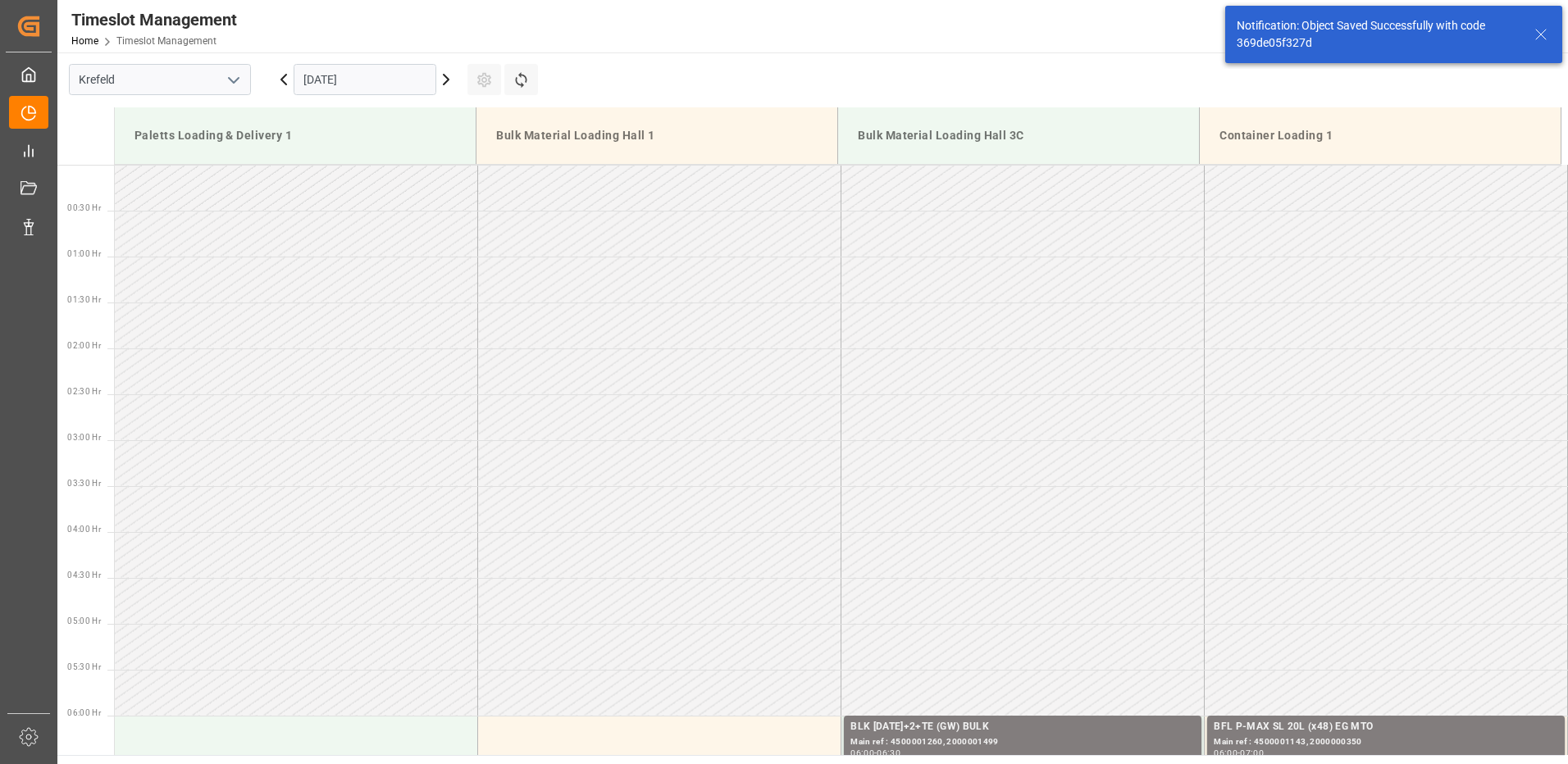
scroll to position [448, 0]
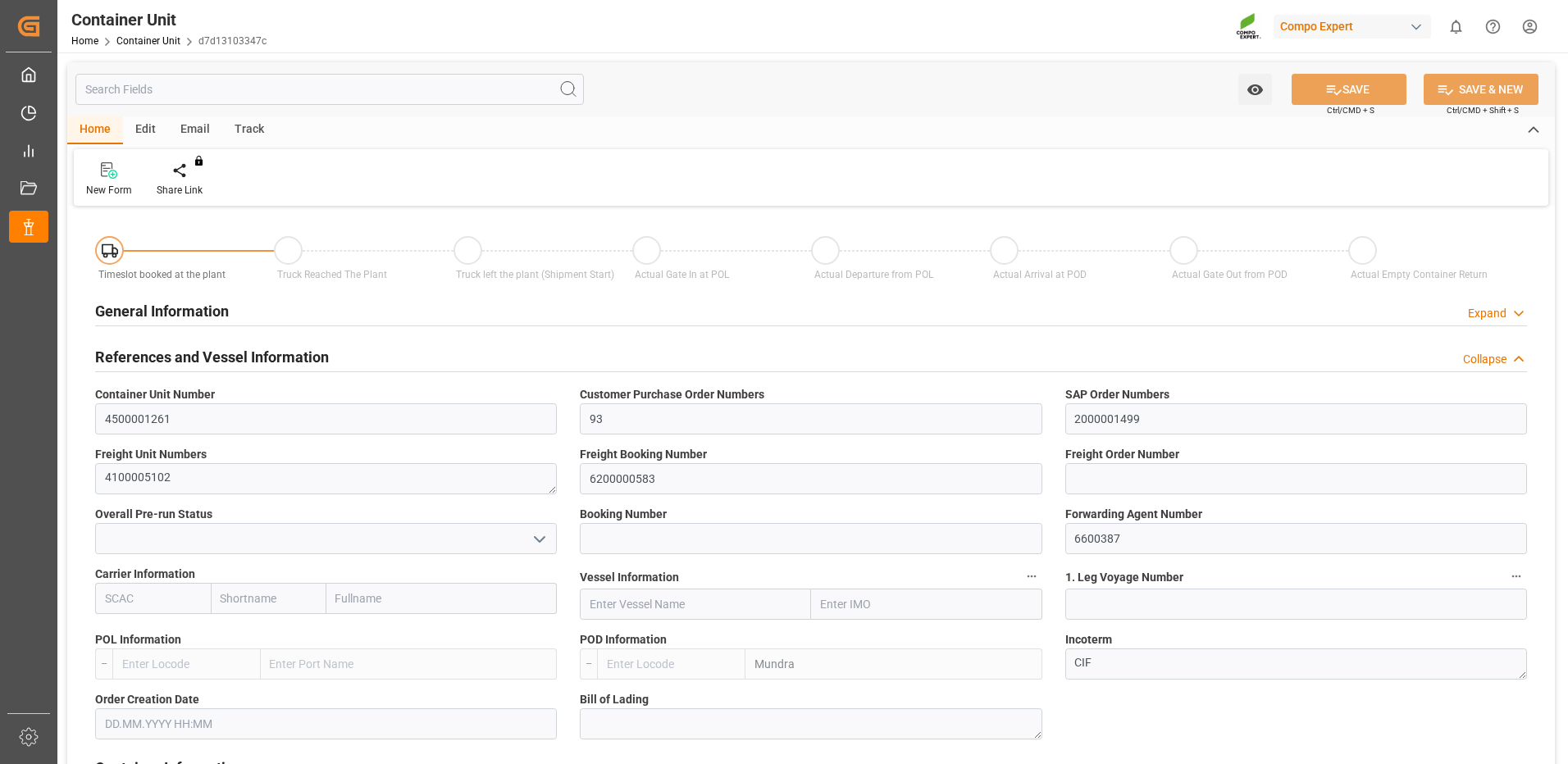
type input "INMUN"
type input "7"
type input "0"
type input "7"
type input "0"
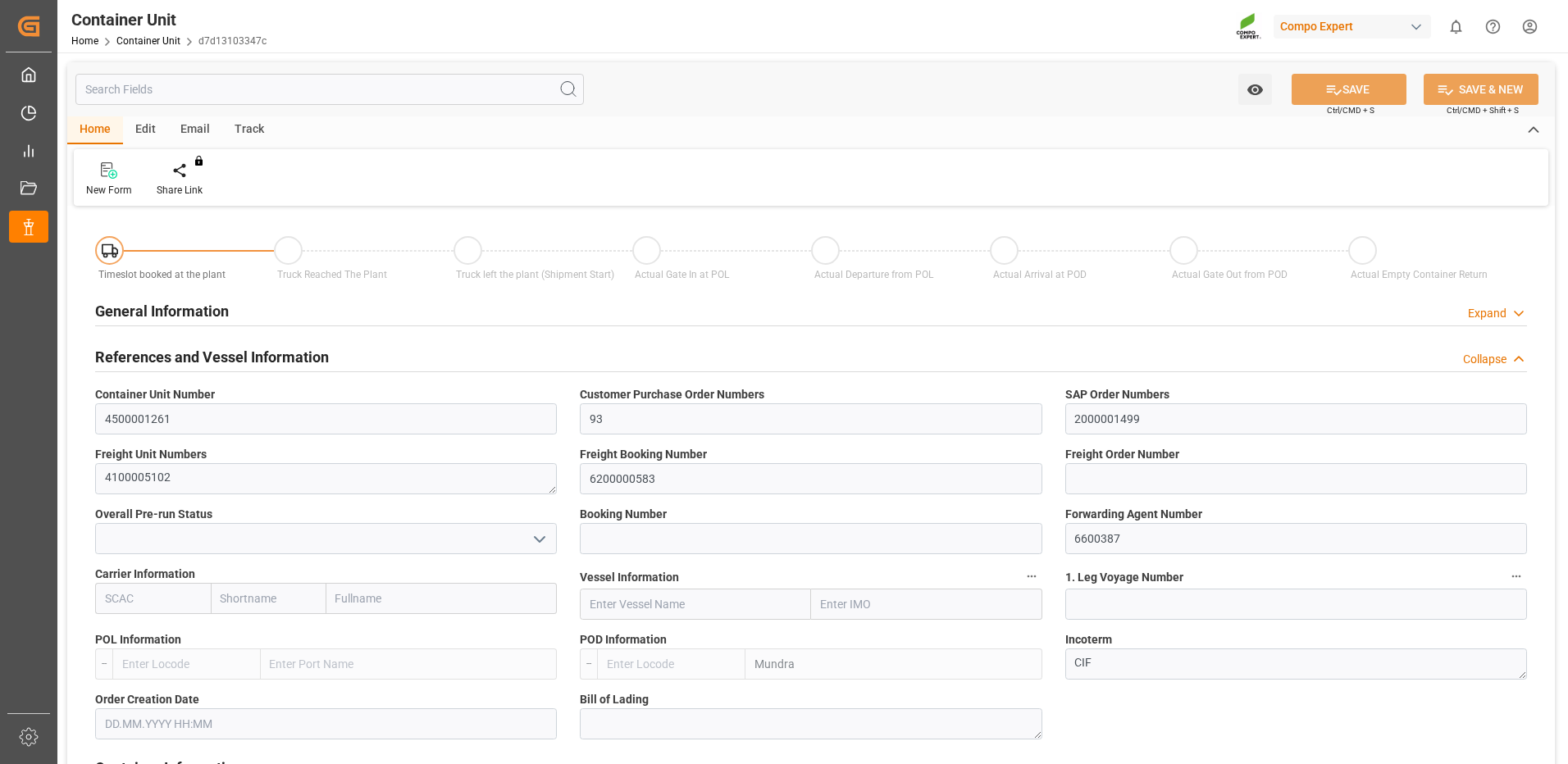
type input "0"
type input "53000"
type input "[DATE]"
click at [201, 193] on div "Create Timeslot" at bounding box center [191, 191] width 70 height 15
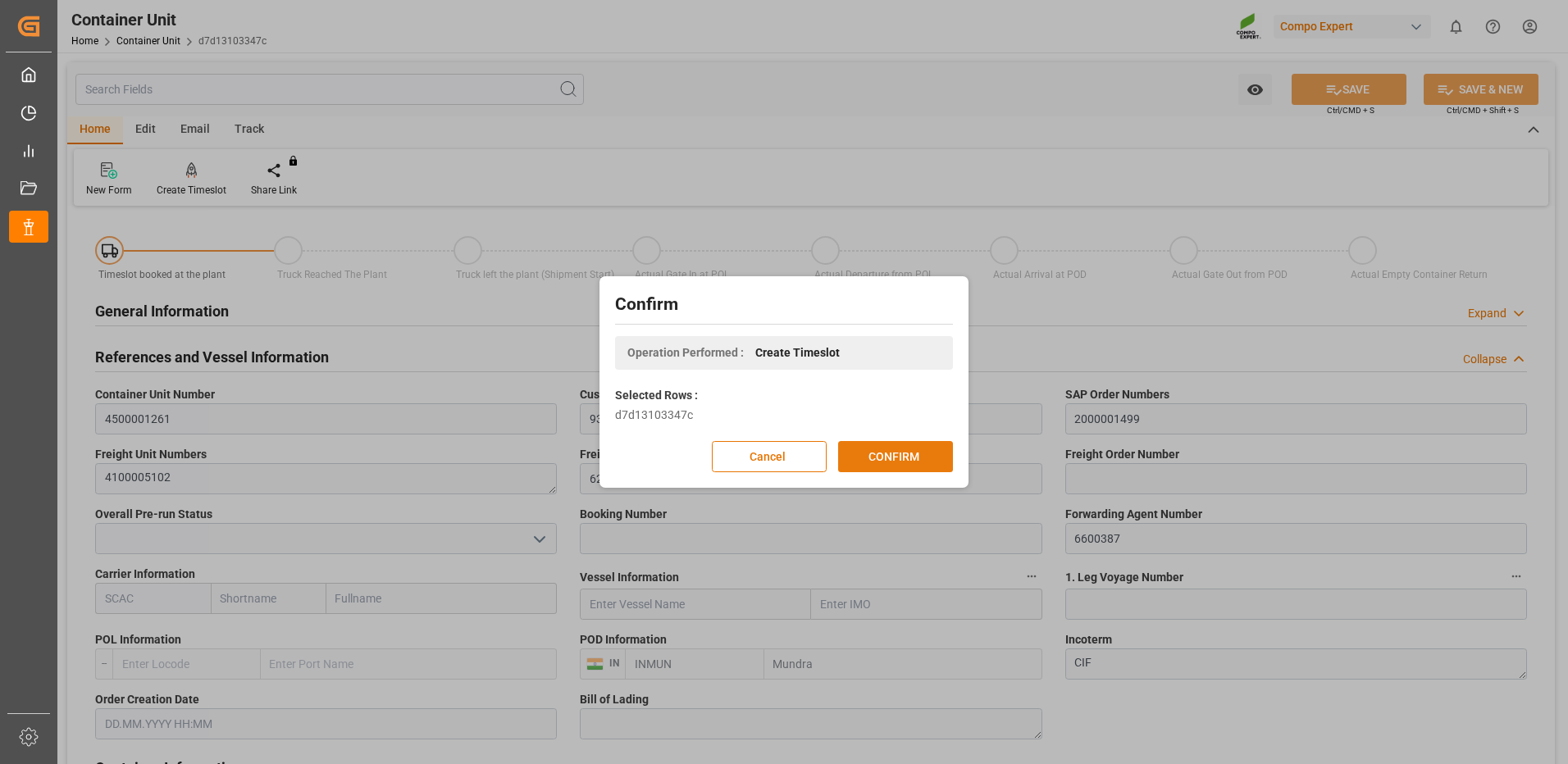
click at [854, 454] on button "CONFIRM" at bounding box center [896, 456] width 115 height 31
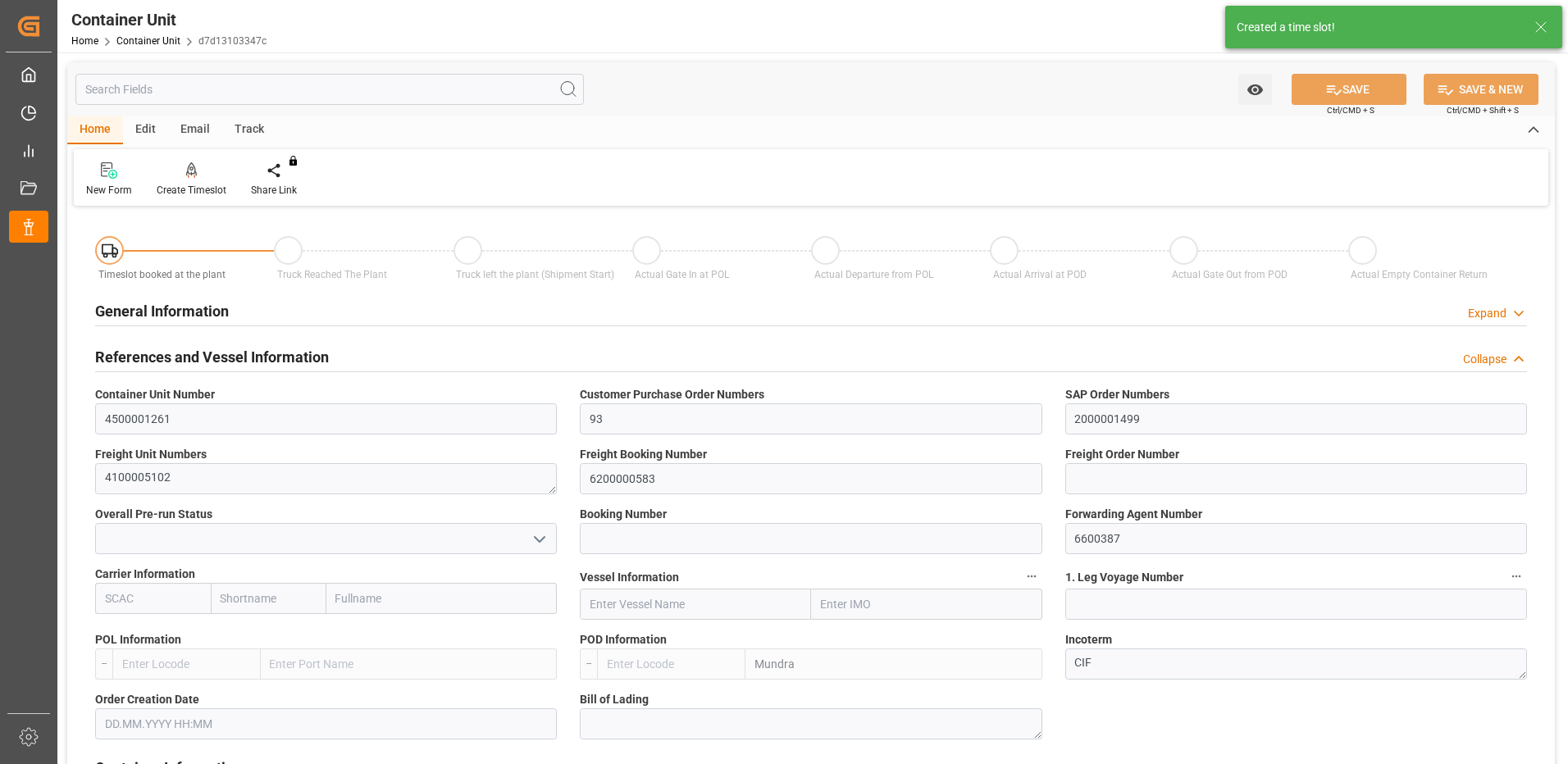
type input "INMUN"
type input "7"
type input "0"
type input "7"
type input "0"
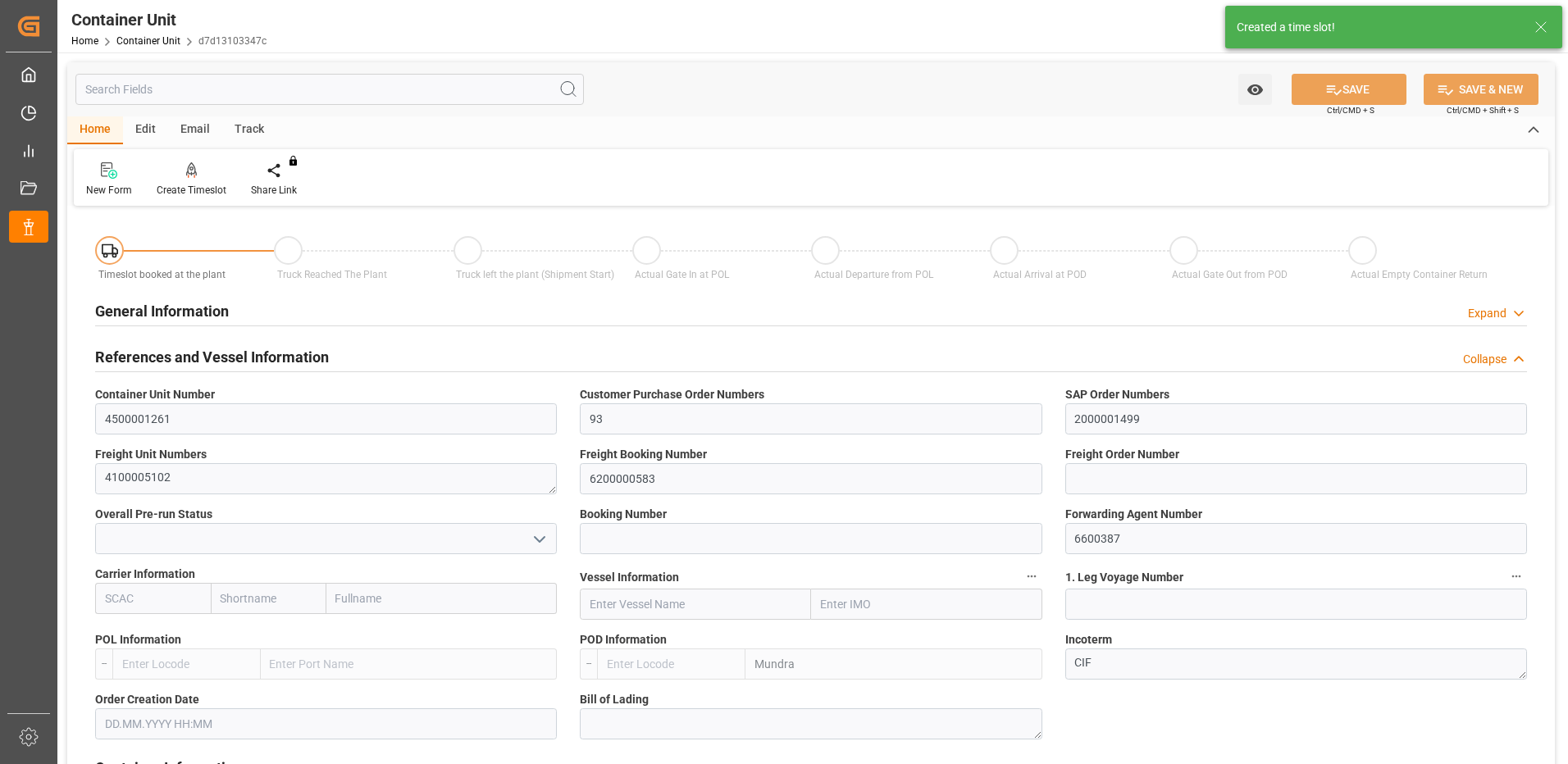
type input "0"
type input "53000"
type input "[DATE]"
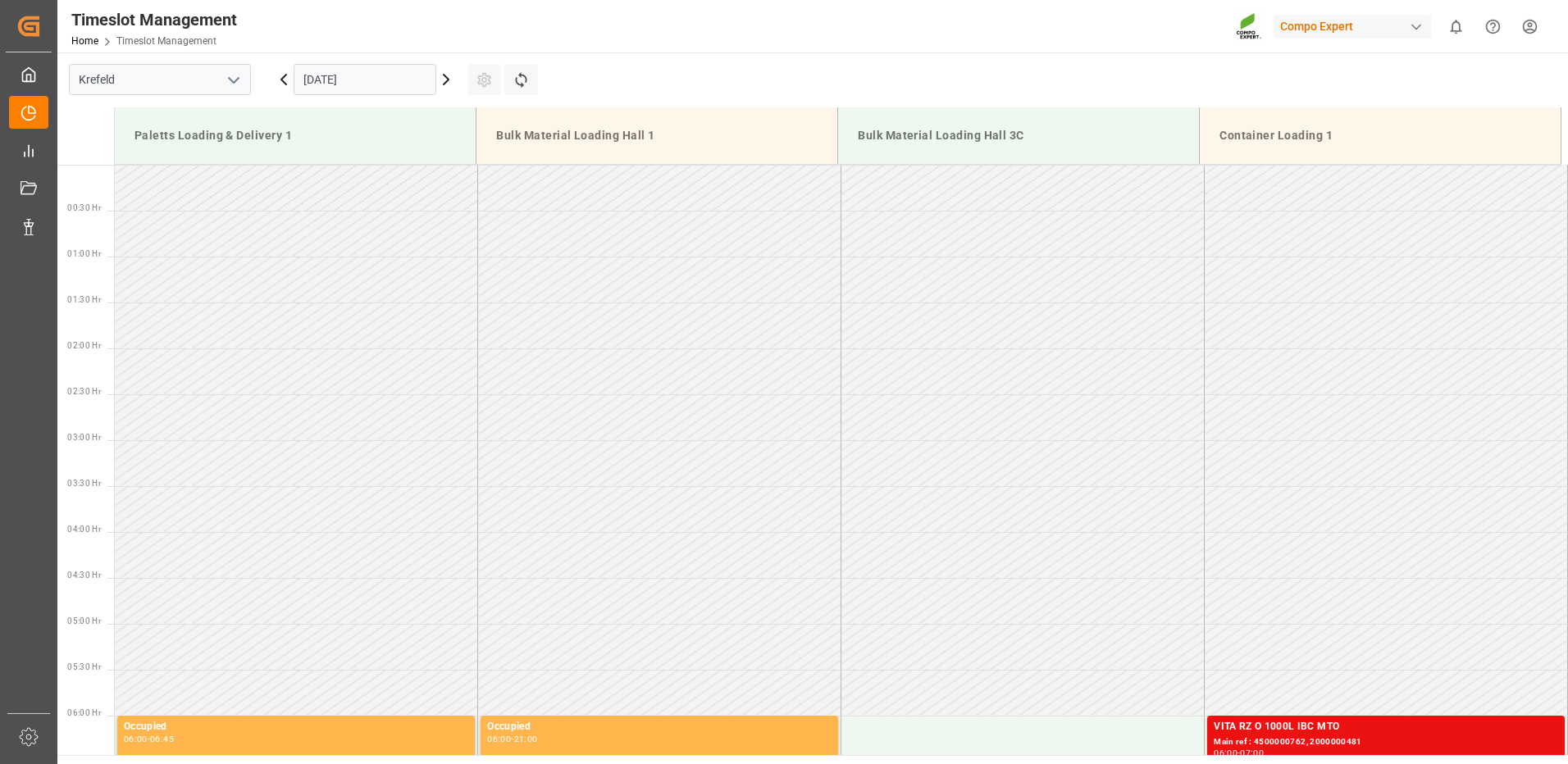
scroll to position [1092, 0]
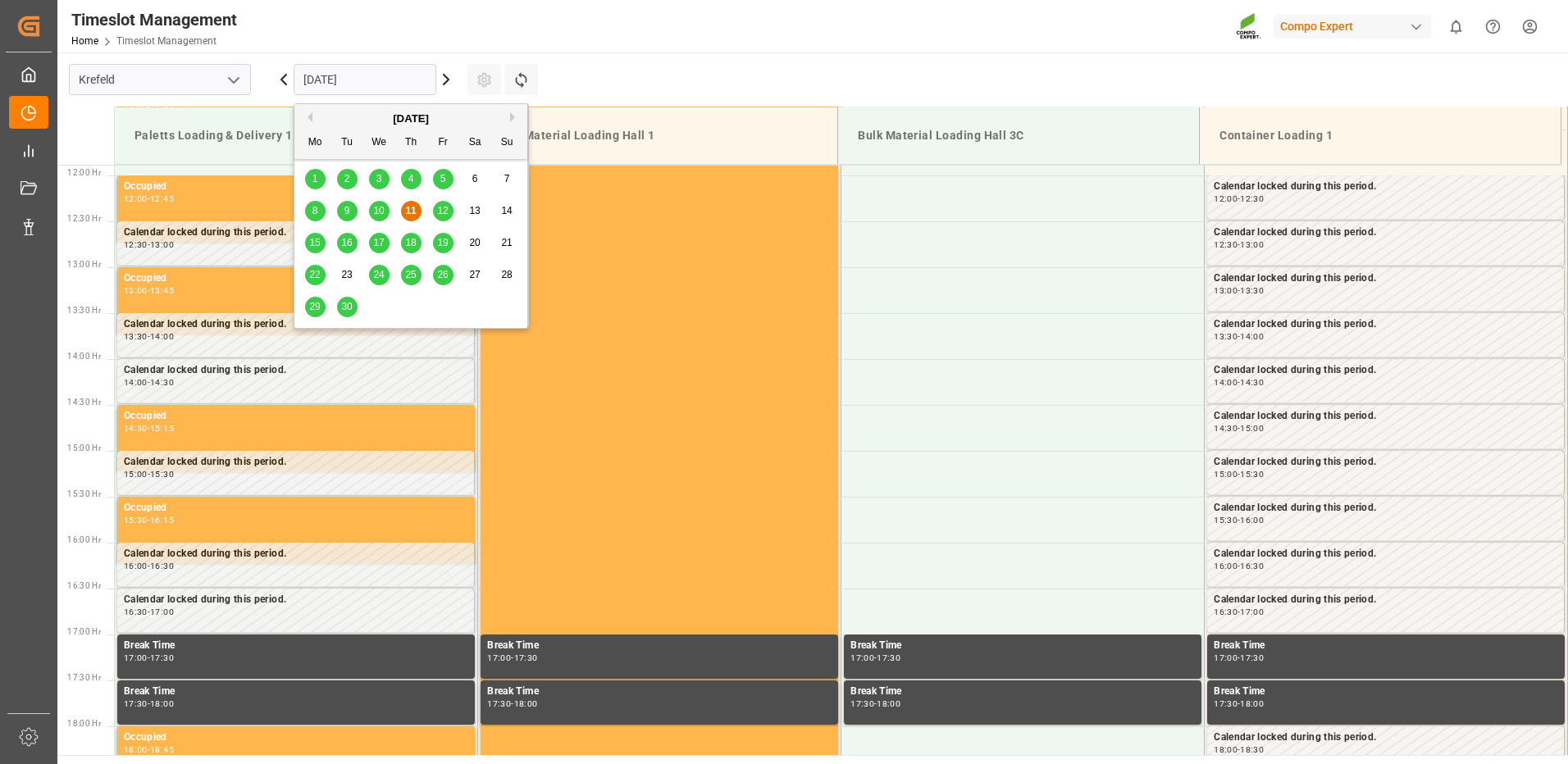
click at [337, 73] on input "[DATE]" at bounding box center [365, 80] width 142 height 31
click at [383, 280] on div "24" at bounding box center [379, 276] width 21 height 20
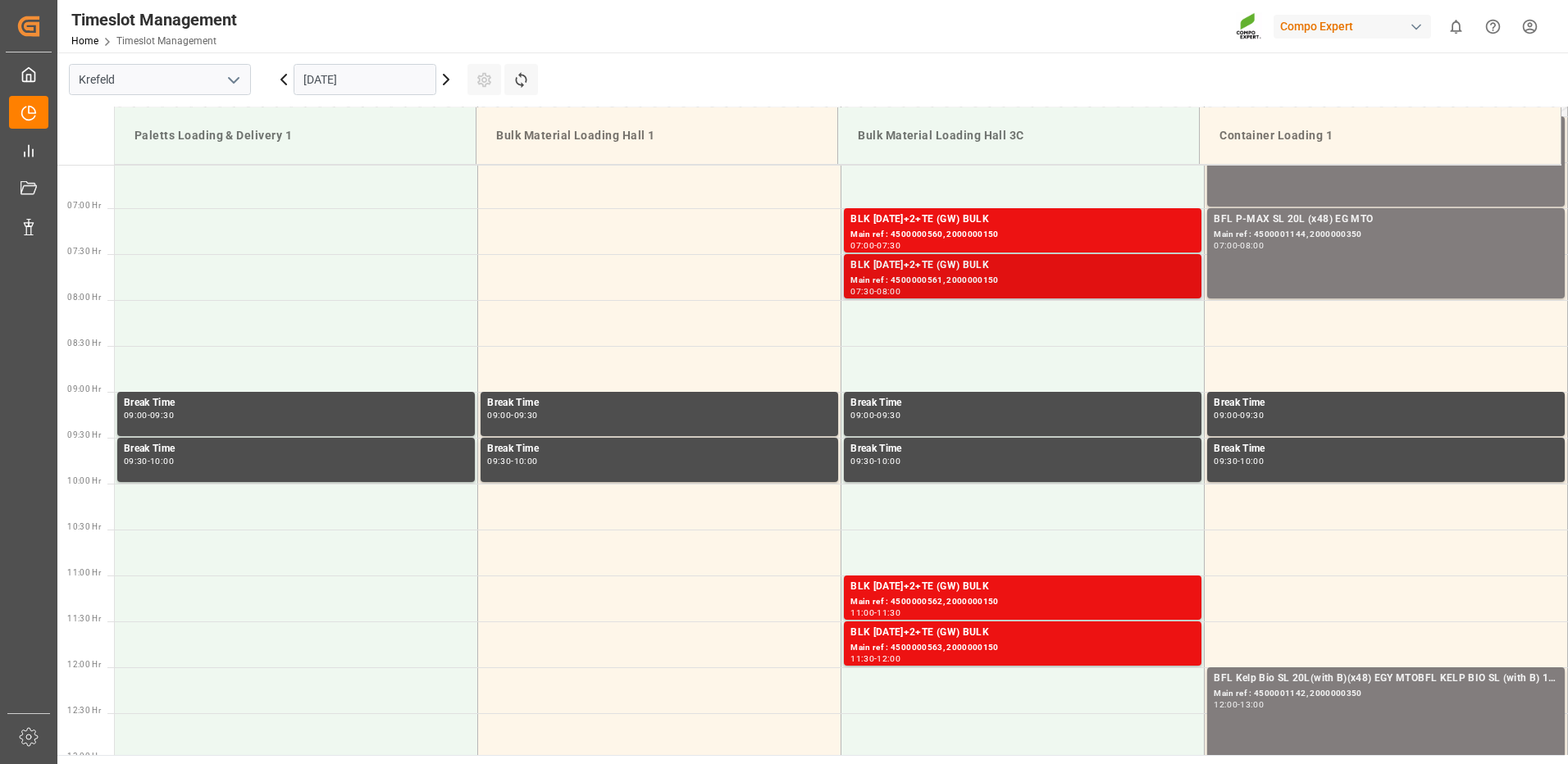
scroll to position [436, 0]
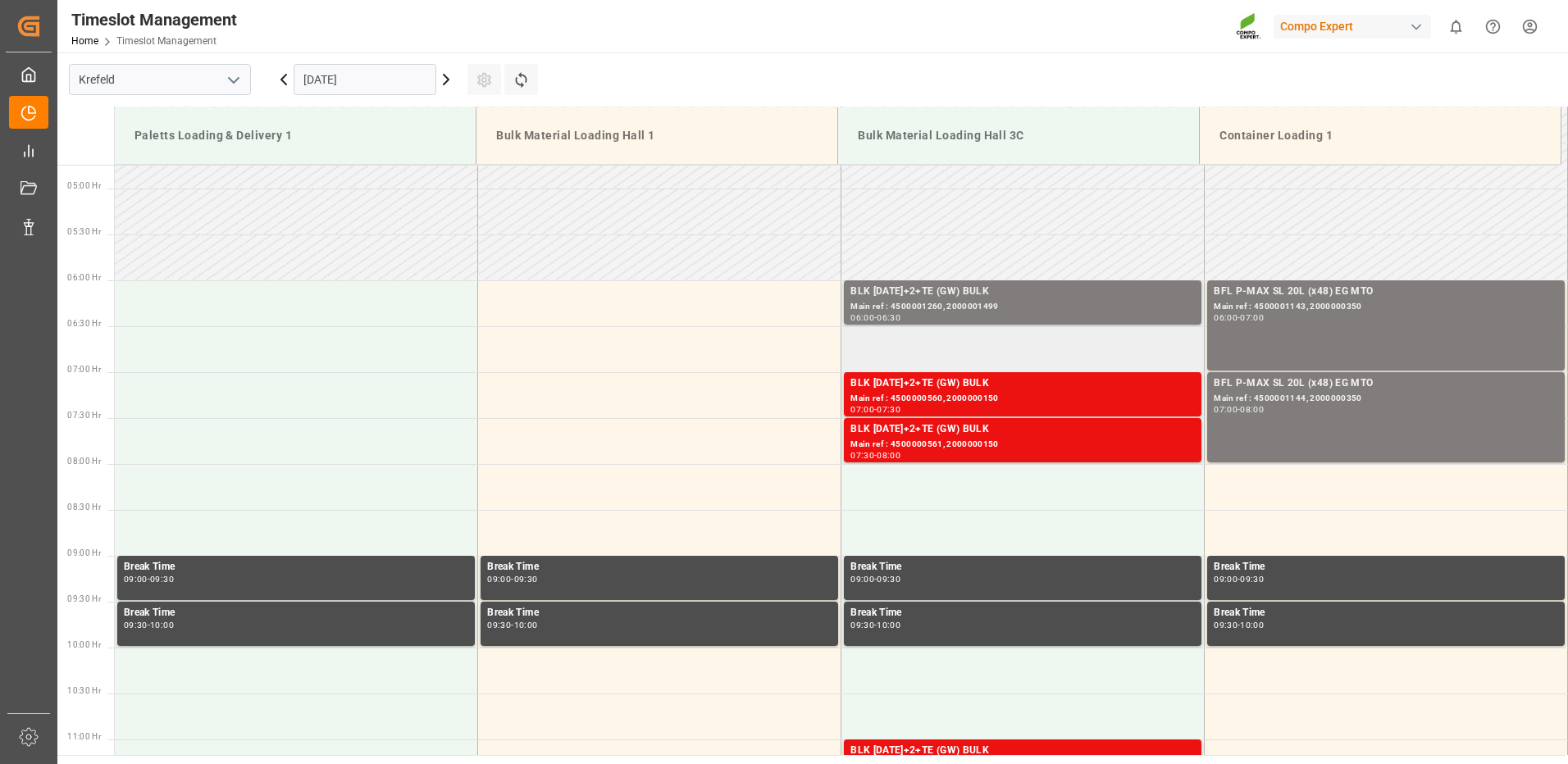
click at [846, 348] on td at bounding box center [1023, 349] width 363 height 46
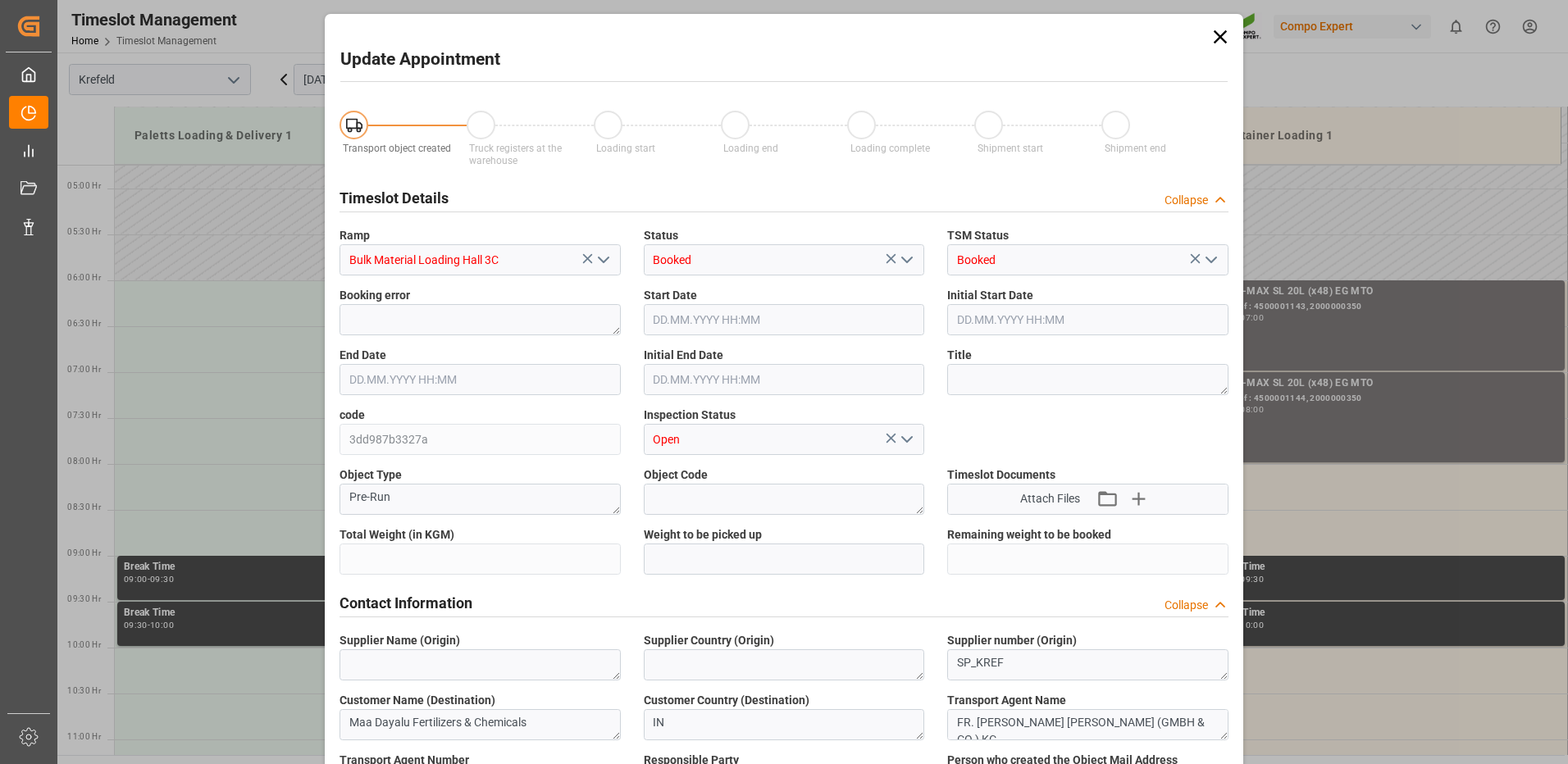
type input "53000"
type input "0"
type input "[DATE] 06:30"
type input "[DATE] 07:00"
type input "[DATE] 10:55"
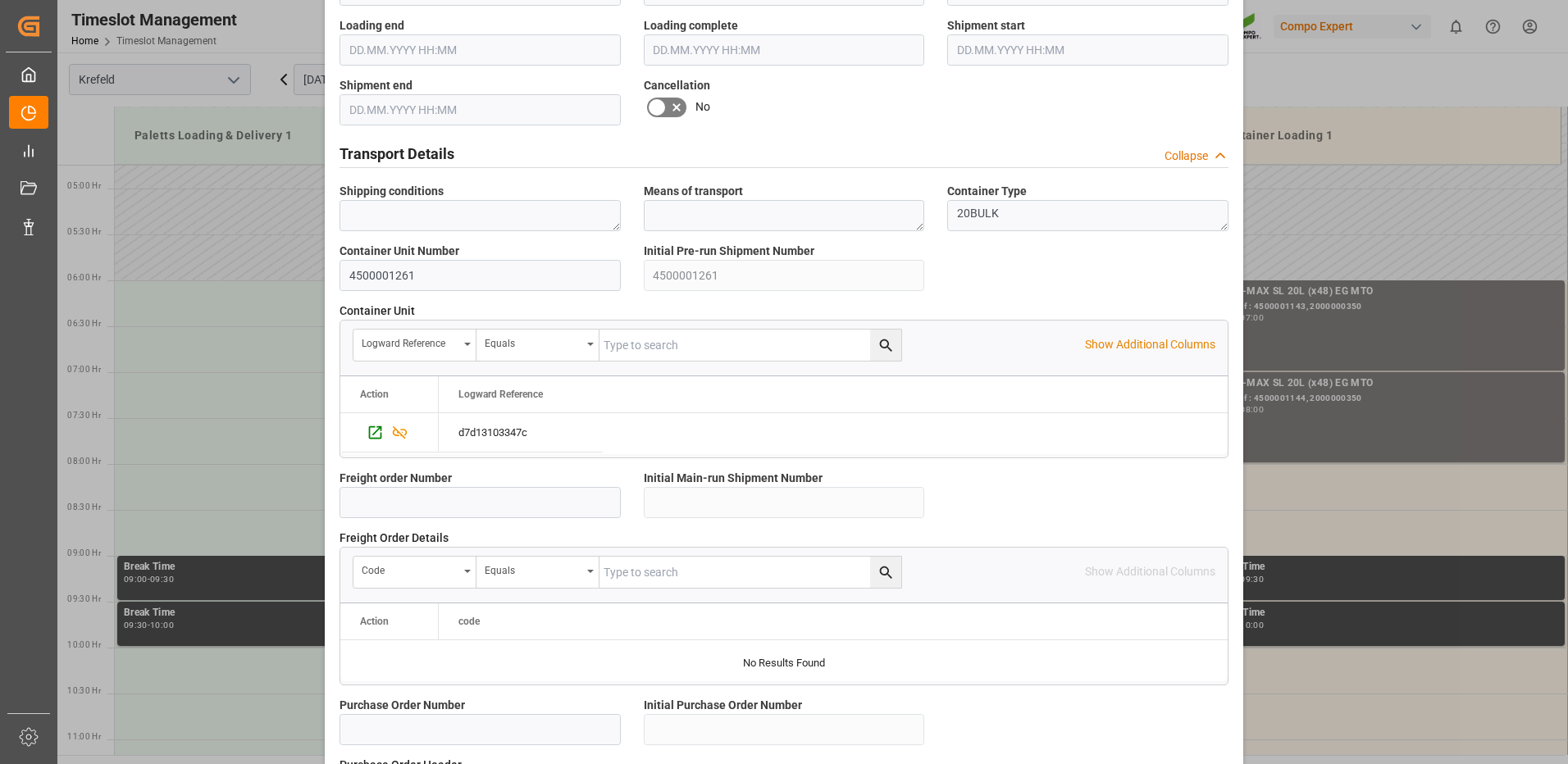
scroll to position [1395, 0]
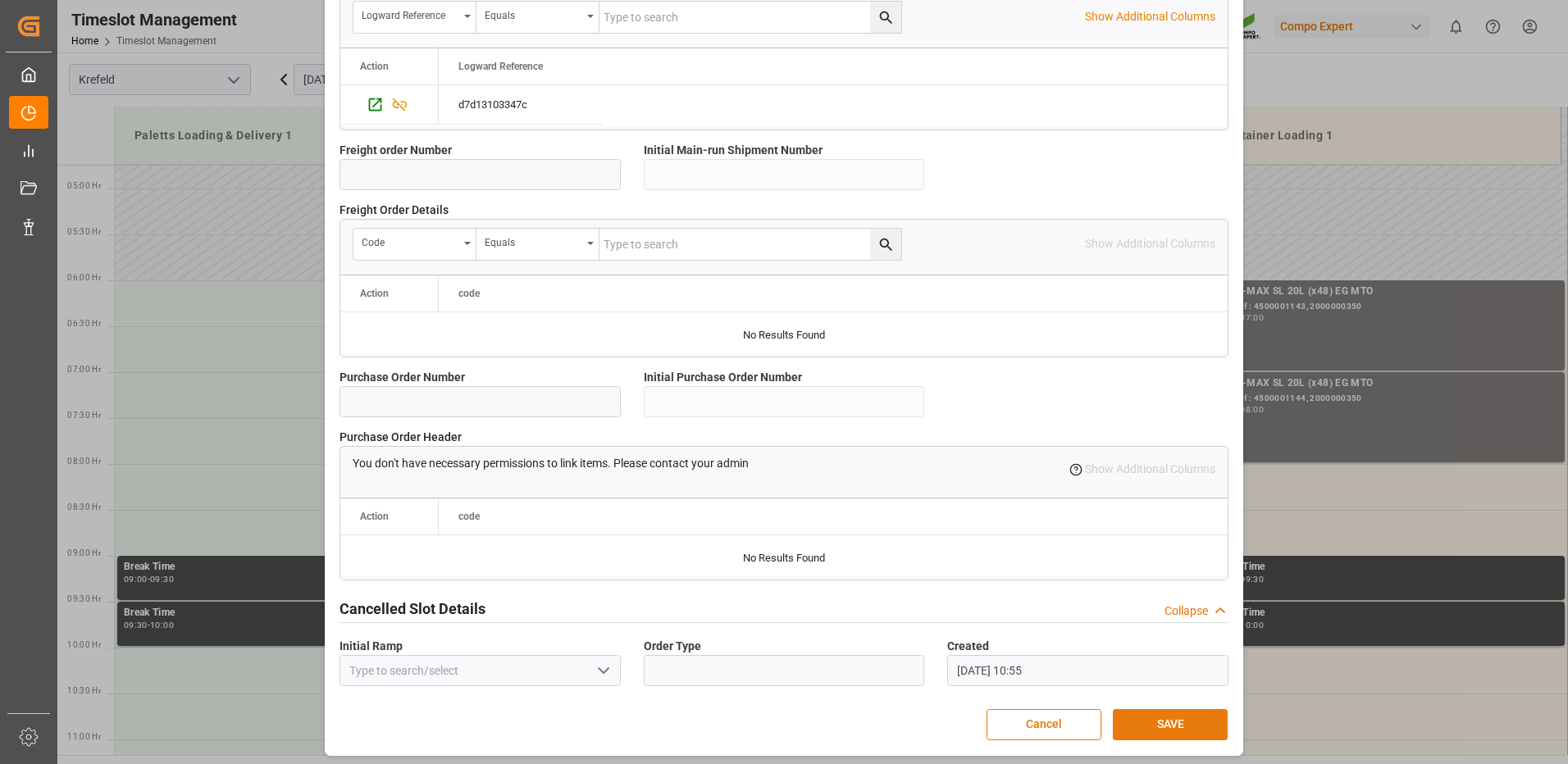
click at [1141, 717] on button "SAVE" at bounding box center [1171, 725] width 115 height 31
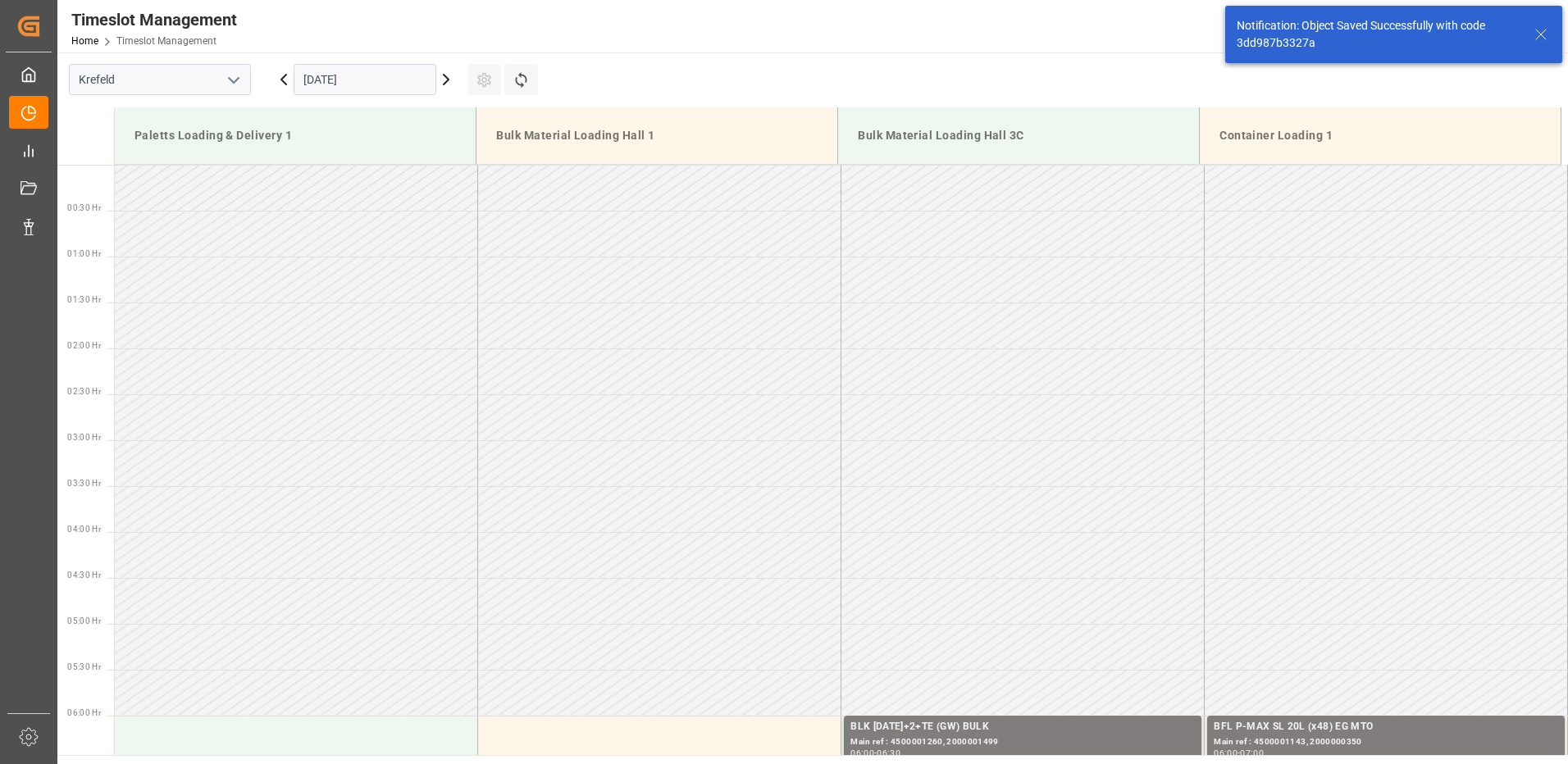
scroll to position [448, 0]
